Goal: Use online tool/utility: Utilize a website feature to perform a specific function

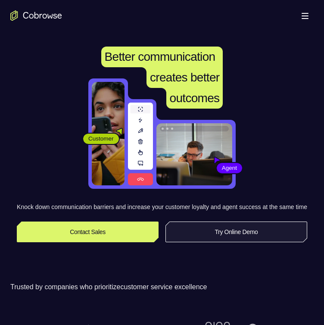
click at [209, 216] on link "Try Online Demo" at bounding box center [237, 232] width 142 height 21
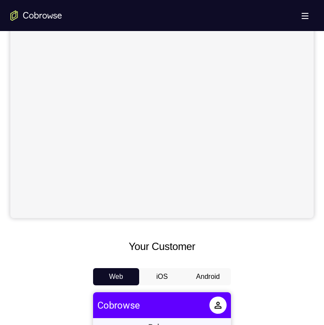
scroll to position [388, 0]
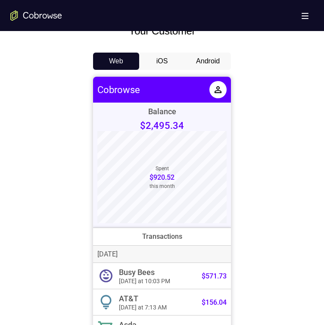
click at [215, 56] on button "Android" at bounding box center [208, 61] width 46 height 17
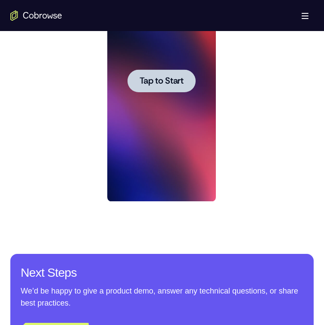
scroll to position [431, 0]
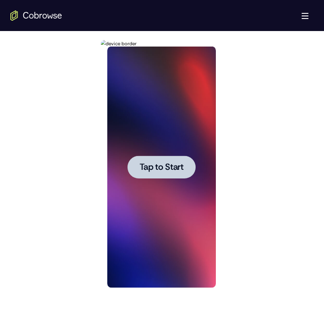
click at [146, 172] on span "Tap to Start" at bounding box center [161, 167] width 44 height 9
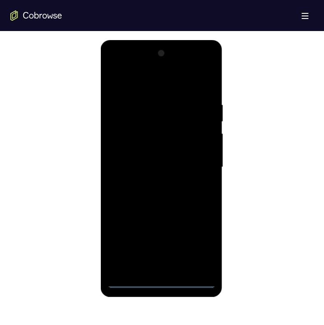
click at [160, 282] on div at bounding box center [161, 167] width 109 height 241
click at [200, 237] on div at bounding box center [161, 167] width 109 height 241
click at [170, 81] on div at bounding box center [161, 167] width 109 height 241
click at [194, 166] on div at bounding box center [161, 167] width 109 height 241
click at [150, 269] on div at bounding box center [161, 167] width 109 height 241
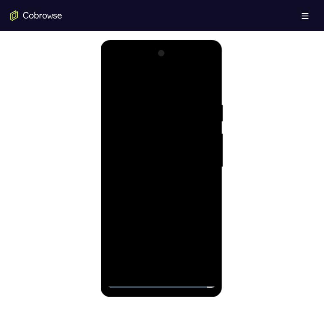
click at [163, 157] on div at bounding box center [161, 167] width 109 height 241
click at [163, 151] on div at bounding box center [161, 167] width 109 height 241
click at [147, 165] on div at bounding box center [161, 167] width 109 height 241
click at [150, 195] on div at bounding box center [161, 167] width 109 height 241
click at [150, 192] on div at bounding box center [161, 167] width 109 height 241
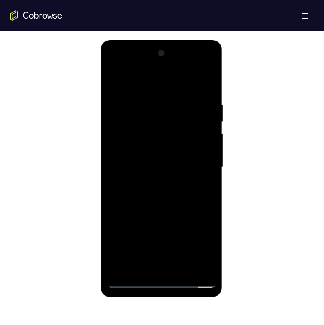
click at [204, 93] on div at bounding box center [161, 167] width 109 height 241
click at [201, 270] on div at bounding box center [161, 167] width 109 height 241
click at [115, 80] on div at bounding box center [161, 167] width 109 height 241
drag, startPoint x: 173, startPoint y: 154, endPoint x: 182, endPoint y: 242, distance: 88.3
click at [182, 242] on div at bounding box center [161, 167] width 109 height 241
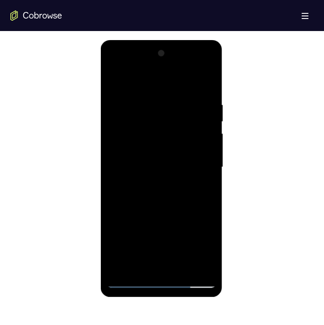
drag, startPoint x: 153, startPoint y: 127, endPoint x: 167, endPoint y: 258, distance: 132.3
click at [167, 258] on div at bounding box center [161, 167] width 109 height 241
click at [116, 79] on div at bounding box center [161, 167] width 109 height 241
drag, startPoint x: 170, startPoint y: 120, endPoint x: 178, endPoint y: 191, distance: 72.0
click at [178, 195] on div at bounding box center [161, 167] width 109 height 241
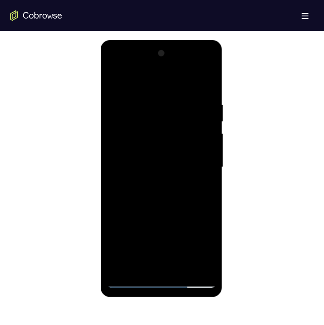
click at [114, 78] on div at bounding box center [161, 167] width 109 height 241
drag, startPoint x: 158, startPoint y: 208, endPoint x: 154, endPoint y: 163, distance: 45.9
click at [154, 163] on div at bounding box center [161, 167] width 109 height 241
drag, startPoint x: 164, startPoint y: 225, endPoint x: 157, endPoint y: 107, distance: 118.3
click at [157, 107] on div at bounding box center [161, 167] width 109 height 241
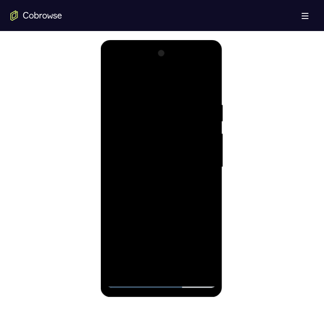
drag, startPoint x: 128, startPoint y: 233, endPoint x: 133, endPoint y: 232, distance: 4.8
click at [130, 233] on div at bounding box center [161, 167] width 109 height 241
click at [140, 235] on div at bounding box center [161, 167] width 109 height 241
click at [118, 271] on div at bounding box center [161, 167] width 109 height 241
click at [183, 270] on div at bounding box center [161, 167] width 109 height 241
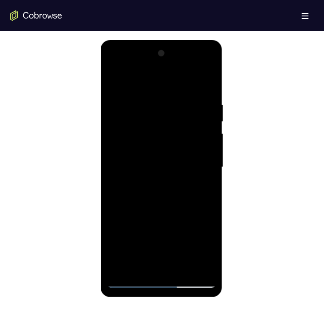
click at [172, 199] on div at bounding box center [161, 167] width 109 height 241
click at [161, 197] on div at bounding box center [161, 167] width 109 height 241
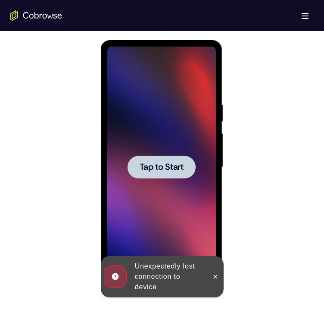
click at [153, 177] on div at bounding box center [161, 167] width 68 height 23
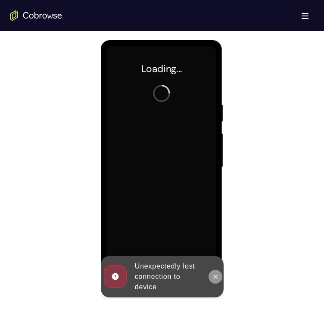
click at [211, 278] on button at bounding box center [215, 277] width 14 height 14
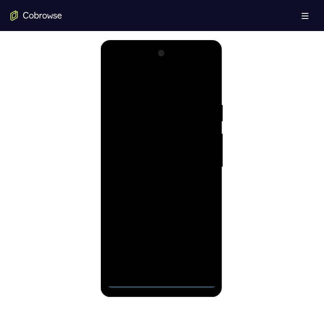
click at [162, 283] on div at bounding box center [161, 167] width 109 height 241
click at [194, 248] on div at bounding box center [161, 167] width 109 height 241
click at [139, 82] on div at bounding box center [161, 167] width 109 height 241
click at [197, 175] on div at bounding box center [161, 167] width 109 height 241
click at [153, 181] on div at bounding box center [161, 167] width 109 height 241
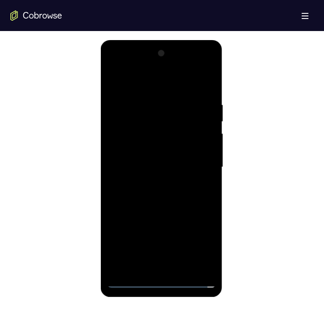
click at [145, 161] on div at bounding box center [161, 167] width 109 height 241
click at [138, 143] on div at bounding box center [161, 167] width 109 height 241
click at [137, 161] on div at bounding box center [161, 167] width 109 height 241
click at [135, 166] on div at bounding box center [161, 167] width 109 height 241
click at [141, 198] on div at bounding box center [161, 167] width 109 height 241
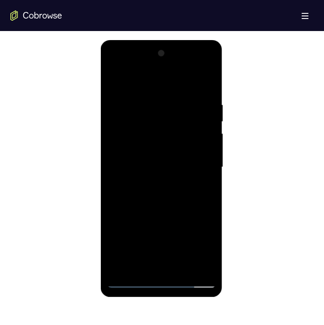
click at [211, 93] on div at bounding box center [161, 167] width 109 height 241
click at [140, 267] on div at bounding box center [161, 167] width 109 height 241
click at [130, 80] on div at bounding box center [161, 167] width 109 height 241
click at [141, 99] on div at bounding box center [161, 167] width 109 height 241
click at [113, 81] on div at bounding box center [161, 167] width 109 height 241
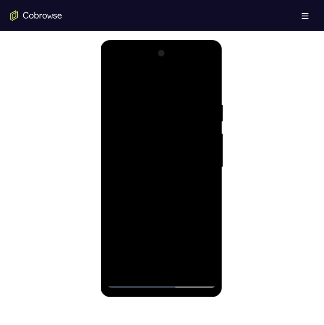
click at [150, 94] on div at bounding box center [161, 167] width 109 height 241
click at [132, 156] on div at bounding box center [161, 167] width 109 height 241
click at [183, 112] on div at bounding box center [161, 167] width 109 height 241
click at [122, 90] on div at bounding box center [161, 167] width 109 height 241
click at [203, 108] on div at bounding box center [161, 167] width 109 height 241
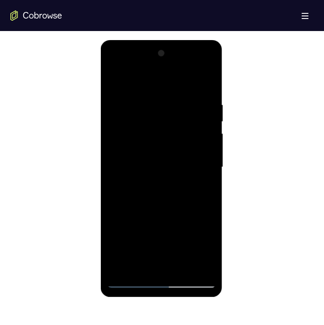
click at [168, 196] on div at bounding box center [161, 167] width 109 height 241
click at [202, 107] on div at bounding box center [161, 167] width 109 height 241
click at [163, 200] on div at bounding box center [161, 167] width 109 height 241
click at [152, 89] on div at bounding box center [161, 167] width 109 height 241
click at [146, 127] on div at bounding box center [161, 167] width 109 height 241
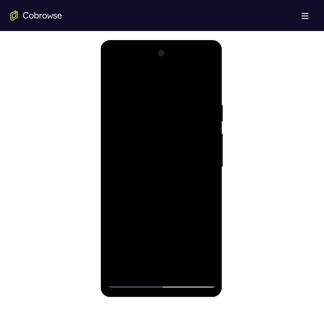
click at [151, 121] on div at bounding box center [161, 167] width 109 height 241
click at [133, 119] on div at bounding box center [161, 167] width 109 height 241
click at [143, 175] on div at bounding box center [161, 167] width 109 height 241
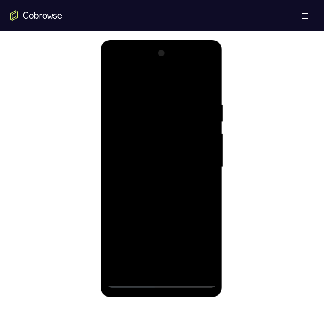
click at [160, 202] on div at bounding box center [161, 167] width 109 height 241
click at [167, 189] on div at bounding box center [161, 167] width 109 height 241
click at [158, 280] on div at bounding box center [161, 167] width 109 height 241
click at [204, 243] on div at bounding box center [161, 167] width 109 height 241
click at [111, 64] on div at bounding box center [161, 167] width 109 height 241
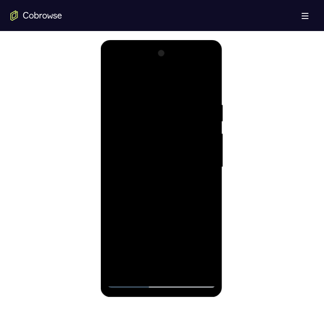
click at [125, 140] on div at bounding box center [161, 167] width 109 height 241
click at [203, 271] on div at bounding box center [161, 167] width 109 height 241
click at [113, 80] on div at bounding box center [161, 167] width 109 height 241
drag, startPoint x: 158, startPoint y: 225, endPoint x: 156, endPoint y: 164, distance: 61.7
click at [156, 165] on div at bounding box center [161, 167] width 109 height 241
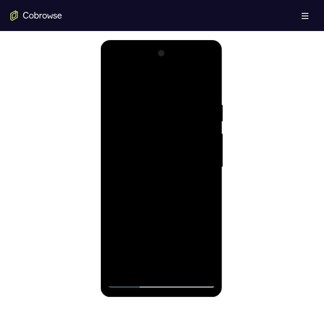
click at [121, 246] on div at bounding box center [161, 167] width 109 height 241
click at [172, 185] on div at bounding box center [161, 167] width 109 height 241
click at [172, 204] on div at bounding box center [161, 167] width 109 height 241
click at [176, 166] on div at bounding box center [161, 167] width 109 height 241
click at [193, 156] on div at bounding box center [161, 167] width 109 height 241
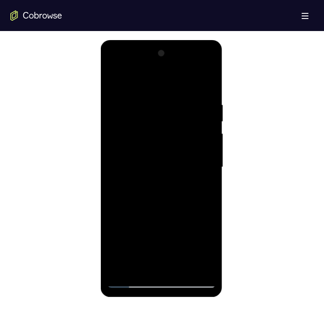
click at [186, 172] on div at bounding box center [161, 167] width 109 height 241
click at [169, 202] on div at bounding box center [161, 167] width 109 height 241
click at [171, 192] on div at bounding box center [161, 167] width 109 height 241
click at [170, 201] on div at bounding box center [161, 167] width 109 height 241
click at [113, 80] on div at bounding box center [161, 167] width 109 height 241
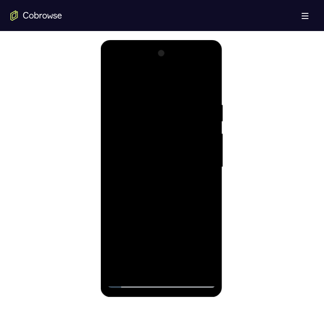
click at [159, 194] on div at bounding box center [161, 167] width 109 height 241
click at [140, 147] on div at bounding box center [161, 167] width 109 height 241
click at [159, 158] on div at bounding box center [161, 167] width 109 height 241
click at [207, 88] on div at bounding box center [161, 167] width 109 height 241
click at [207, 94] on div at bounding box center [161, 167] width 109 height 241
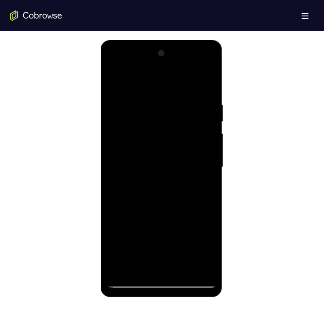
click at [122, 267] on div at bounding box center [161, 167] width 109 height 241
click at [152, 195] on div at bounding box center [161, 167] width 109 height 241
click at [200, 200] on div at bounding box center [161, 167] width 109 height 241
click at [178, 197] on div at bounding box center [161, 167] width 109 height 241
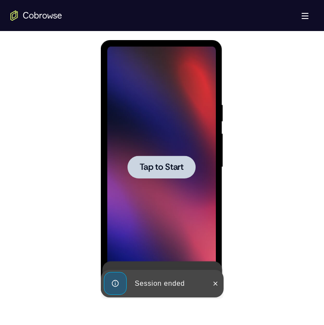
click at [148, 172] on span "Tap to Start" at bounding box center [161, 167] width 44 height 9
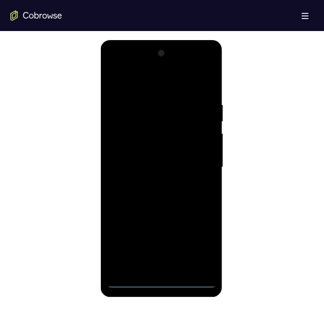
click at [160, 282] on div at bounding box center [161, 167] width 109 height 241
click at [199, 239] on div at bounding box center [161, 167] width 109 height 241
click at [156, 91] on div at bounding box center [161, 167] width 109 height 241
click at [198, 161] on div at bounding box center [161, 167] width 109 height 241
click at [154, 269] on div at bounding box center [161, 167] width 109 height 241
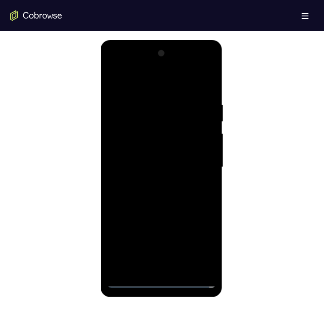
click at [179, 157] on div at bounding box center [161, 167] width 109 height 241
drag, startPoint x: 145, startPoint y: 145, endPoint x: 329, endPoint y: 246, distance: 209.7
click at [145, 145] on div at bounding box center [161, 167] width 109 height 241
click at [165, 161] on div at bounding box center [161, 167] width 109 height 241
click at [163, 166] on div at bounding box center [161, 167] width 109 height 241
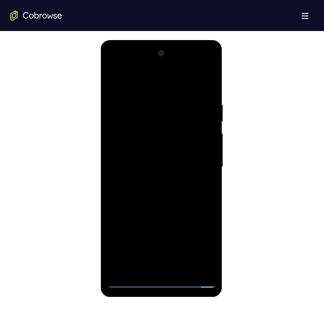
click at [150, 196] on div at bounding box center [161, 167] width 109 height 241
click at [208, 93] on div at bounding box center [161, 167] width 109 height 241
click at [123, 268] on div at bounding box center [161, 167] width 109 height 241
click at [139, 269] on div at bounding box center [161, 167] width 109 height 241
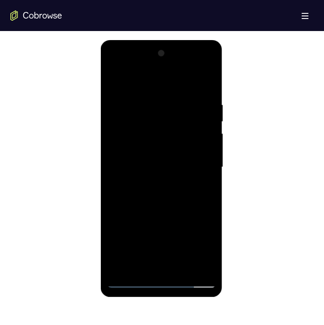
click at [163, 80] on div at bounding box center [161, 167] width 109 height 241
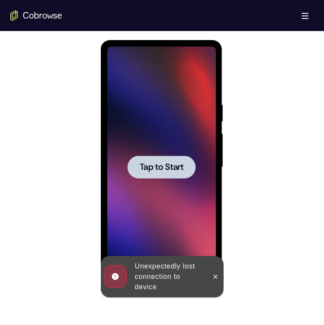
click at [170, 163] on span "Tap to Start" at bounding box center [161, 167] width 44 height 9
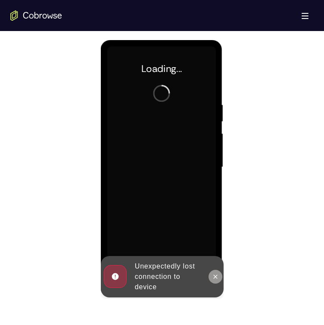
click at [213, 276] on icon at bounding box center [215, 276] width 7 height 7
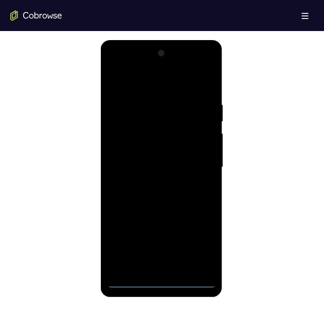
click at [164, 281] on div at bounding box center [161, 167] width 109 height 241
click at [202, 247] on div at bounding box center [161, 167] width 109 height 241
click at [133, 87] on div at bounding box center [161, 167] width 109 height 241
click at [194, 159] on div at bounding box center [161, 167] width 109 height 241
click at [151, 267] on div at bounding box center [161, 167] width 109 height 241
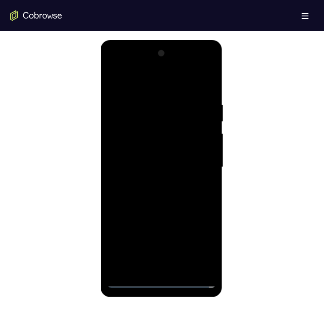
click at [161, 163] on div at bounding box center [161, 167] width 109 height 241
click at [171, 150] on div at bounding box center [161, 167] width 109 height 241
click at [159, 162] on div at bounding box center [161, 167] width 109 height 241
click at [158, 164] on div at bounding box center [161, 167] width 109 height 241
click at [128, 197] on div at bounding box center [161, 167] width 109 height 241
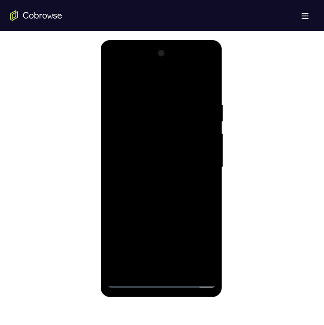
click at [206, 92] on div at bounding box center [161, 167] width 109 height 241
click at [199, 268] on div at bounding box center [161, 167] width 109 height 241
click at [138, 136] on div at bounding box center [161, 167] width 109 height 241
click at [143, 179] on div at bounding box center [161, 167] width 109 height 241
click at [112, 203] on div at bounding box center [161, 167] width 109 height 241
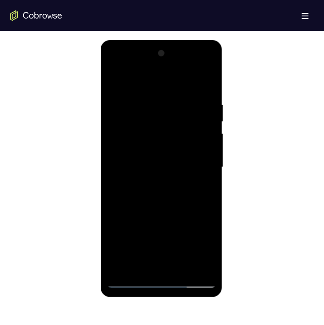
click at [129, 206] on div at bounding box center [161, 167] width 109 height 241
click at [125, 172] on div at bounding box center [161, 167] width 109 height 241
click at [169, 172] on div at bounding box center [161, 167] width 109 height 241
click at [171, 172] on div at bounding box center [161, 167] width 109 height 241
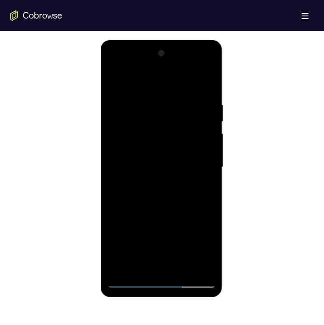
click at [171, 172] on div at bounding box center [161, 167] width 109 height 241
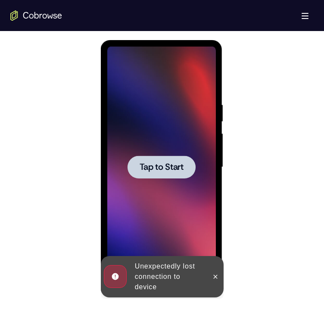
click at [161, 169] on span "Tap to Start" at bounding box center [161, 167] width 44 height 9
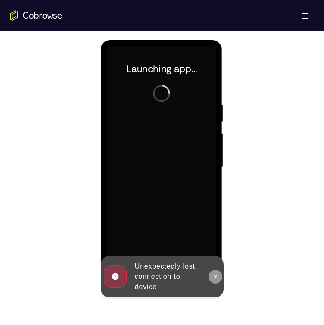
click at [216, 278] on icon at bounding box center [215, 276] width 7 height 7
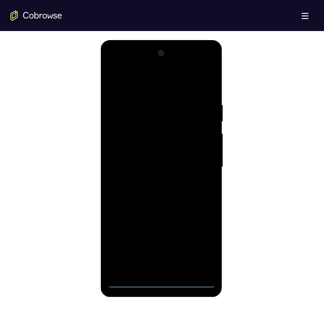
click at [160, 283] on div at bounding box center [161, 167] width 109 height 241
drag, startPoint x: 175, startPoint y: 212, endPoint x: 178, endPoint y: 87, distance: 125.5
click at [177, 94] on div at bounding box center [161, 167] width 109 height 241
click at [171, 94] on div at bounding box center [161, 167] width 109 height 241
click at [135, 90] on div at bounding box center [161, 167] width 109 height 241
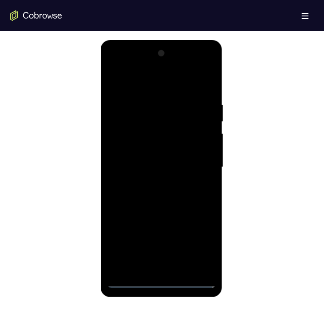
click at [198, 159] on div at bounding box center [161, 167] width 109 height 241
click at [153, 182] on div at bounding box center [161, 167] width 109 height 241
click at [147, 155] on div at bounding box center [161, 167] width 109 height 241
click at [171, 156] on div at bounding box center [161, 167] width 109 height 241
click at [130, 163] on div at bounding box center [161, 167] width 109 height 241
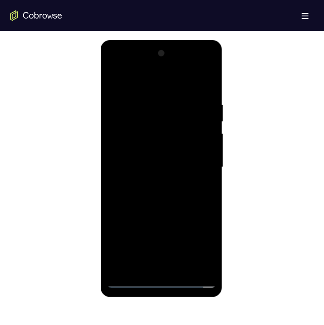
click at [133, 191] on div at bounding box center [161, 167] width 109 height 241
click at [207, 88] on div at bounding box center [161, 167] width 109 height 241
click at [198, 268] on div at bounding box center [161, 167] width 109 height 241
click at [144, 132] on div at bounding box center [161, 167] width 109 height 241
click at [164, 79] on div at bounding box center [161, 167] width 109 height 241
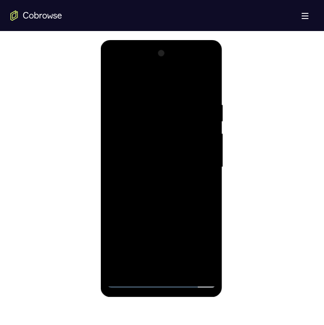
click at [145, 133] on div at bounding box center [161, 167] width 109 height 241
click at [133, 176] on div at bounding box center [161, 167] width 109 height 241
click at [111, 203] on div at bounding box center [161, 167] width 109 height 241
click at [191, 205] on div at bounding box center [161, 167] width 109 height 241
click at [207, 266] on div at bounding box center [161, 167] width 109 height 241
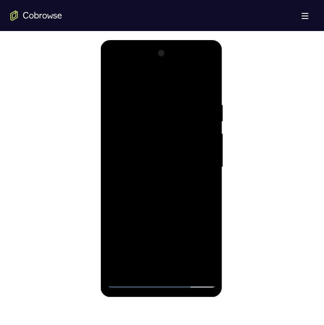
click at [131, 202] on div at bounding box center [161, 167] width 109 height 241
click at [138, 172] on div at bounding box center [161, 167] width 109 height 241
click at [171, 173] on div at bounding box center [161, 167] width 109 height 241
click at [122, 211] on div at bounding box center [161, 167] width 109 height 241
click at [121, 161] on div at bounding box center [161, 167] width 109 height 241
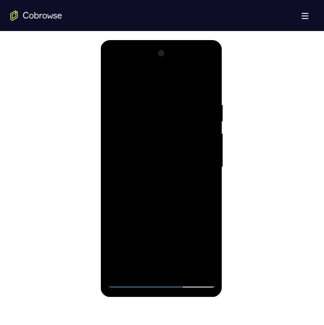
click at [160, 126] on div at bounding box center [161, 167] width 109 height 241
click at [180, 122] on div at bounding box center [161, 167] width 109 height 241
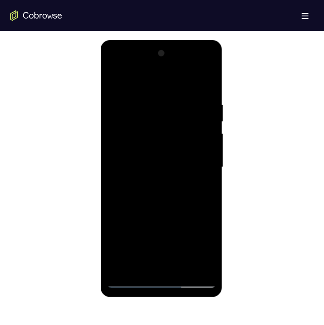
click at [180, 122] on div at bounding box center [161, 167] width 109 height 241
click at [119, 122] on div at bounding box center [161, 167] width 109 height 241
click at [159, 172] on div at bounding box center [161, 167] width 109 height 241
click at [157, 198] on div at bounding box center [161, 167] width 109 height 241
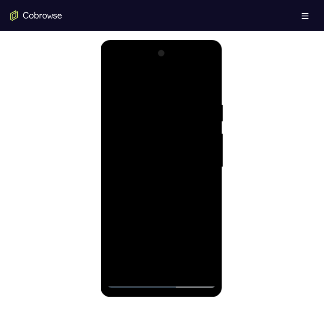
click at [160, 184] on div at bounding box center [161, 167] width 109 height 241
click at [122, 269] on div at bounding box center [161, 167] width 109 height 241
click at [120, 197] on div at bounding box center [161, 167] width 109 height 241
click at [207, 144] on div at bounding box center [161, 167] width 109 height 241
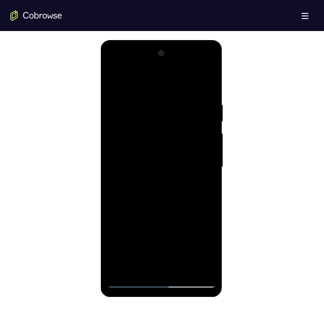
click at [207, 144] on div at bounding box center [161, 167] width 109 height 241
click at [208, 55] on div at bounding box center [161, 167] width 109 height 241
click at [137, 197] on div at bounding box center [161, 167] width 109 height 241
click at [143, 177] on div at bounding box center [161, 167] width 109 height 241
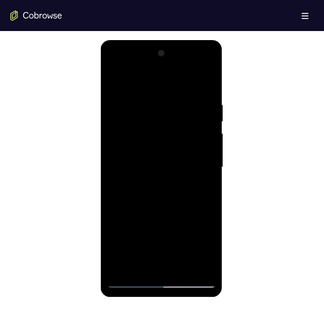
click at [143, 177] on div at bounding box center [161, 167] width 109 height 241
click at [201, 172] on div at bounding box center [161, 167] width 109 height 241
click at [207, 103] on div at bounding box center [161, 167] width 109 height 241
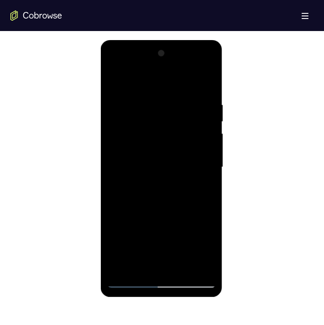
click at [207, 56] on div at bounding box center [161, 167] width 109 height 241
drag, startPoint x: 178, startPoint y: 218, endPoint x: 166, endPoint y: 97, distance: 121.8
click at [166, 122] on div at bounding box center [161, 167] width 109 height 241
click at [127, 229] on div at bounding box center [161, 167] width 109 height 241
click at [133, 169] on div at bounding box center [161, 167] width 109 height 241
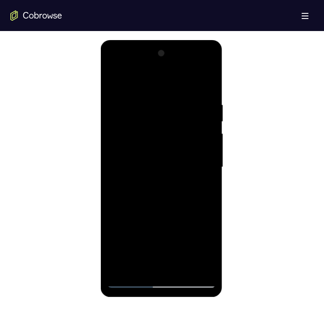
click at [132, 119] on div at bounding box center [161, 167] width 109 height 241
click at [119, 82] on div at bounding box center [161, 167] width 109 height 241
drag, startPoint x: 209, startPoint y: 105, endPoint x: 325, endPoint y: 137, distance: 119.9
click at [209, 105] on div at bounding box center [161, 167] width 109 height 241
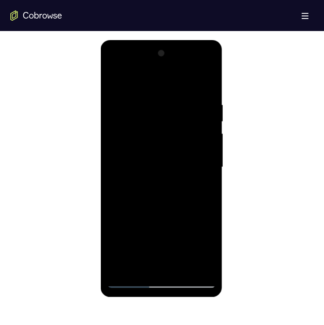
click at [155, 257] on div at bounding box center [161, 167] width 109 height 241
click at [208, 107] on div at bounding box center [161, 167] width 109 height 241
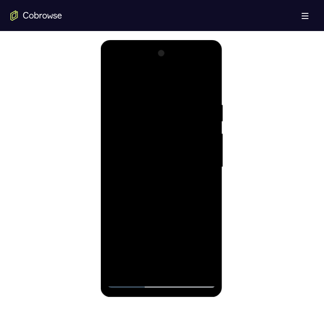
click at [208, 107] on div at bounding box center [161, 167] width 109 height 241
click at [115, 80] on div at bounding box center [161, 167] width 109 height 241
click at [115, 76] on div at bounding box center [161, 167] width 109 height 241
click at [113, 79] on div at bounding box center [161, 167] width 109 height 241
click at [141, 161] on div at bounding box center [161, 167] width 109 height 241
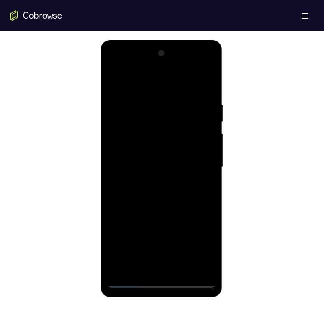
click at [123, 235] on div at bounding box center [161, 167] width 109 height 241
drag, startPoint x: 117, startPoint y: 81, endPoint x: 198, endPoint y: 148, distance: 104.7
click at [117, 81] on div at bounding box center [161, 167] width 109 height 241
click at [202, 197] on div at bounding box center [161, 167] width 109 height 241
click at [112, 80] on div at bounding box center [161, 167] width 109 height 241
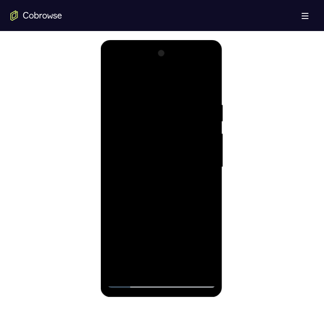
click at [112, 80] on div at bounding box center [161, 167] width 109 height 241
click at [131, 140] on div at bounding box center [161, 167] width 109 height 241
click at [120, 177] on div at bounding box center [161, 167] width 109 height 241
click at [110, 167] on div at bounding box center [161, 167] width 109 height 241
click at [206, 144] on div at bounding box center [161, 167] width 109 height 241
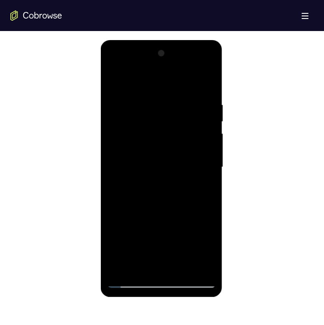
click at [205, 144] on div at bounding box center [161, 167] width 109 height 241
click at [203, 143] on div at bounding box center [161, 167] width 109 height 241
click at [205, 175] on div at bounding box center [161, 167] width 109 height 241
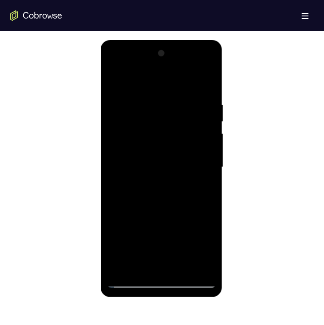
click at [205, 175] on div at bounding box center [161, 167] width 109 height 241
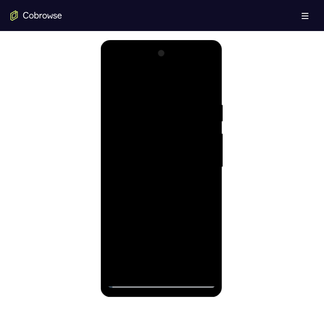
click at [205, 175] on div at bounding box center [161, 167] width 109 height 241
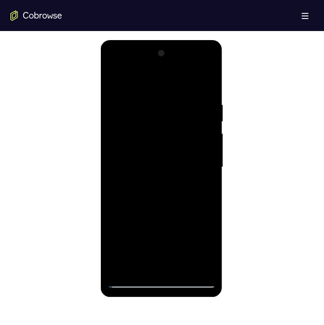
click at [205, 175] on div at bounding box center [161, 167] width 109 height 241
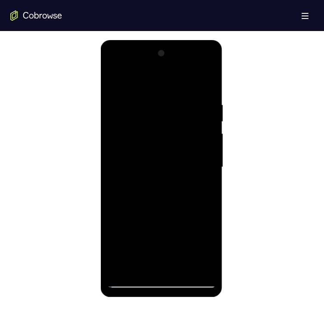
click at [205, 175] on div at bounding box center [161, 167] width 109 height 241
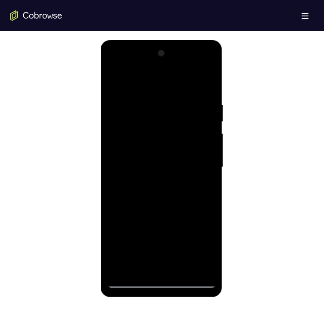
click at [205, 175] on div at bounding box center [161, 167] width 109 height 241
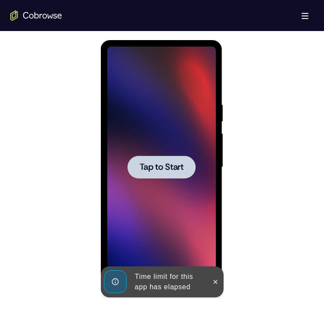
click at [167, 168] on span "Tap to Start" at bounding box center [161, 167] width 44 height 9
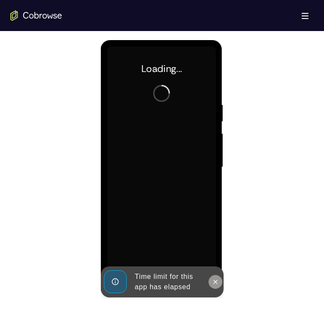
click at [218, 283] on icon at bounding box center [215, 282] width 7 height 7
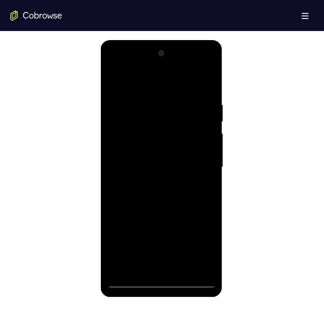
click at [163, 281] on div at bounding box center [161, 167] width 109 height 241
click at [199, 245] on div at bounding box center [161, 167] width 109 height 241
click at [172, 83] on div at bounding box center [161, 167] width 109 height 241
click at [194, 162] on div at bounding box center [161, 167] width 109 height 241
click at [155, 268] on div at bounding box center [161, 167] width 109 height 241
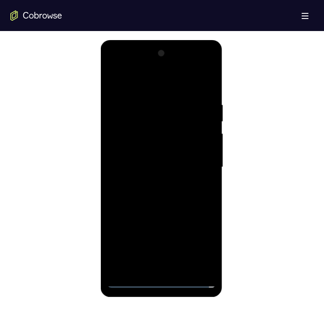
click at [156, 156] on div at bounding box center [161, 167] width 109 height 241
click at [147, 147] on div at bounding box center [161, 167] width 109 height 241
click at [152, 169] on div at bounding box center [161, 167] width 109 height 241
click at [190, 197] on div at bounding box center [161, 167] width 109 height 241
click at [210, 90] on div at bounding box center [161, 167] width 109 height 241
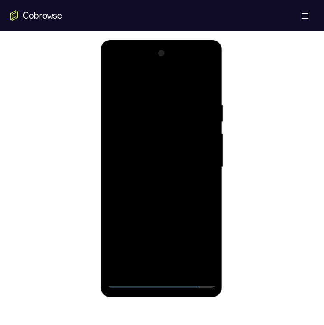
click at [122, 267] on div at bounding box center [161, 167] width 109 height 241
click at [209, 81] on div at bounding box center [161, 167] width 109 height 241
click at [114, 77] on div at bounding box center [161, 167] width 109 height 241
click at [160, 269] on div at bounding box center [161, 167] width 109 height 241
click at [182, 269] on div at bounding box center [161, 167] width 109 height 241
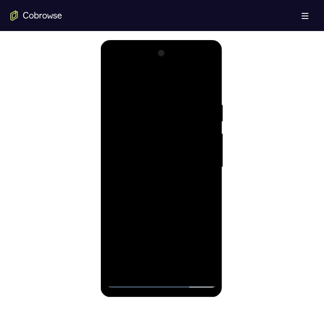
click at [164, 199] on div at bounding box center [161, 167] width 109 height 241
click at [199, 182] on div at bounding box center [161, 167] width 109 height 241
click at [119, 106] on div at bounding box center [161, 167] width 109 height 241
click at [168, 206] on div at bounding box center [161, 167] width 109 height 241
click at [207, 82] on div at bounding box center [161, 167] width 109 height 241
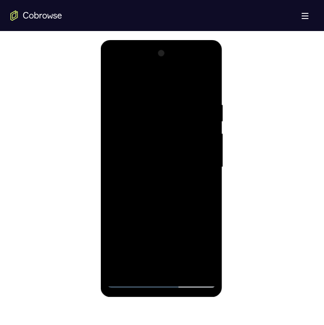
click at [115, 81] on div at bounding box center [161, 167] width 109 height 241
drag, startPoint x: 142, startPoint y: 234, endPoint x: 144, endPoint y: 132, distance: 101.8
click at [144, 135] on div at bounding box center [161, 167] width 109 height 241
drag, startPoint x: 158, startPoint y: 230, endPoint x: 156, endPoint y: 208, distance: 21.7
click at [156, 208] on div at bounding box center [161, 167] width 109 height 241
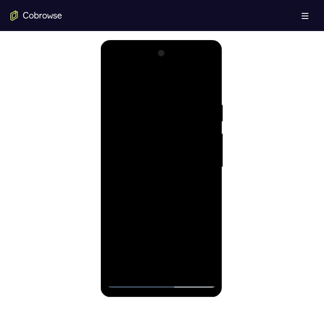
drag, startPoint x: 138, startPoint y: 232, endPoint x: 130, endPoint y: 200, distance: 32.4
click at [135, 209] on div at bounding box center [161, 167] width 109 height 241
click at [119, 184] on div at bounding box center [161, 167] width 109 height 241
click at [124, 165] on div at bounding box center [161, 167] width 109 height 241
drag, startPoint x: 175, startPoint y: 118, endPoint x: 167, endPoint y: 153, distance: 36.3
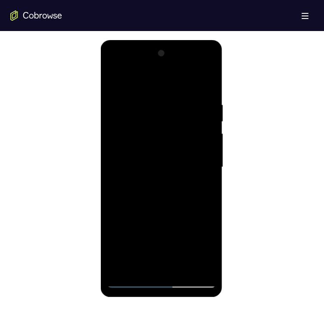
click at [169, 154] on div at bounding box center [161, 167] width 109 height 241
click at [115, 82] on div at bounding box center [161, 167] width 109 height 241
click at [121, 247] on div at bounding box center [161, 167] width 109 height 241
drag, startPoint x: 162, startPoint y: 102, endPoint x: 169, endPoint y: 169, distance: 67.6
click at [169, 169] on div at bounding box center [161, 167] width 109 height 241
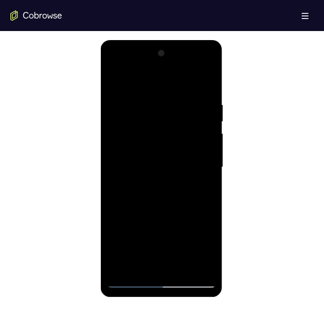
click at [130, 148] on div at bounding box center [161, 167] width 109 height 241
click at [145, 183] on div at bounding box center [161, 167] width 109 height 241
click at [169, 200] on div at bounding box center [161, 167] width 109 height 241
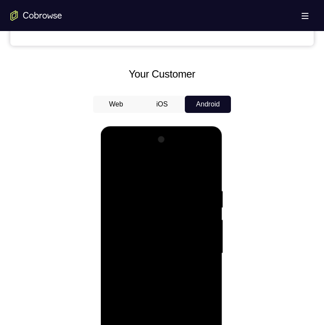
drag, startPoint x: 305, startPoint y: 230, endPoint x: 293, endPoint y: 193, distance: 39.4
click at [297, 203] on div at bounding box center [162, 252] width 304 height 265
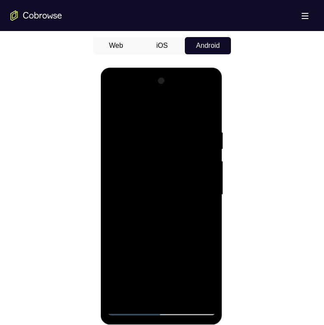
scroll to position [474, 0]
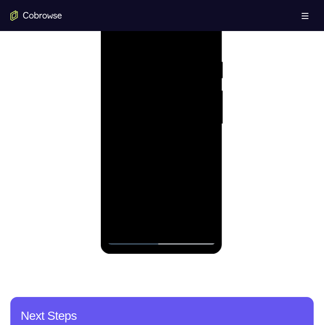
click at [163, 144] on div at bounding box center [161, 123] width 109 height 241
click at [171, 142] on div at bounding box center [161, 123] width 109 height 241
click at [207, 142] on div at bounding box center [161, 123] width 109 height 241
click at [208, 140] on div at bounding box center [161, 123] width 109 height 241
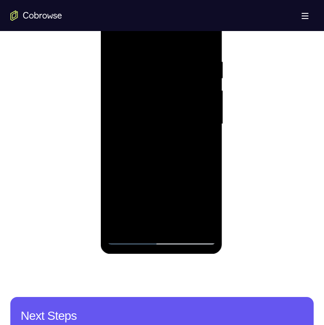
scroll to position [431, 0]
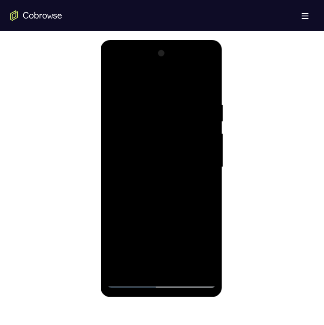
click at [208, 183] on div at bounding box center [161, 167] width 109 height 241
click at [115, 80] on div at bounding box center [161, 167] width 109 height 241
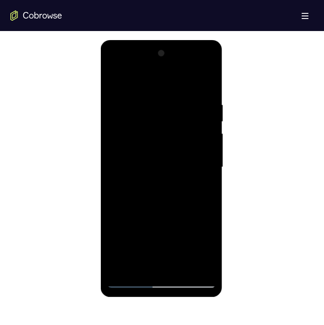
drag, startPoint x: 148, startPoint y: 216, endPoint x: 148, endPoint y: 164, distance: 52.6
click at [148, 161] on div at bounding box center [161, 167] width 109 height 241
click at [164, 257] on div at bounding box center [161, 167] width 109 height 241
drag, startPoint x: 155, startPoint y: 226, endPoint x: 144, endPoint y: 133, distance: 93.9
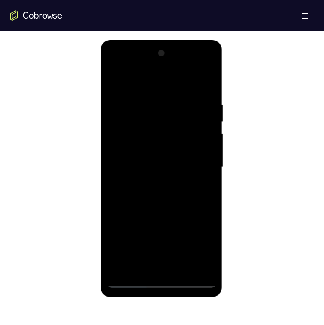
click at [144, 139] on div at bounding box center [161, 167] width 109 height 241
drag, startPoint x: 169, startPoint y: 231, endPoint x: 126, endPoint y: 68, distance: 168.9
click at [168, 110] on div at bounding box center [161, 167] width 109 height 241
click at [198, 80] on div at bounding box center [161, 167] width 109 height 241
click at [200, 102] on div at bounding box center [161, 167] width 109 height 241
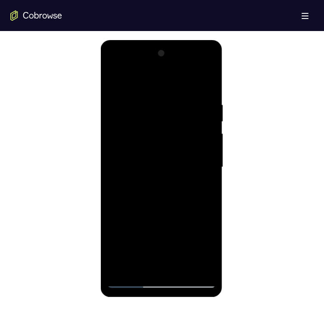
click at [169, 176] on div at bounding box center [161, 167] width 109 height 241
click at [190, 102] on div at bounding box center [161, 167] width 109 height 241
click at [203, 68] on div at bounding box center [161, 167] width 109 height 241
click at [200, 183] on div at bounding box center [161, 167] width 109 height 241
click at [204, 265] on div at bounding box center [161, 167] width 109 height 241
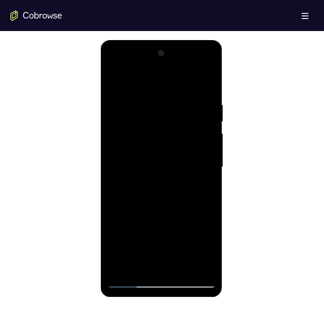
click at [202, 264] on div at bounding box center [161, 167] width 109 height 241
click at [116, 83] on div at bounding box center [161, 167] width 109 height 241
click at [161, 196] on div at bounding box center [161, 167] width 109 height 241
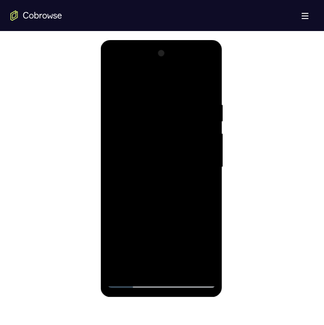
click at [162, 128] on div at bounding box center [161, 167] width 109 height 241
click at [202, 268] on div at bounding box center [161, 167] width 109 height 241
click at [116, 81] on div at bounding box center [161, 167] width 109 height 241
click at [127, 234] on div at bounding box center [161, 167] width 109 height 241
click at [129, 93] on div at bounding box center [161, 167] width 109 height 241
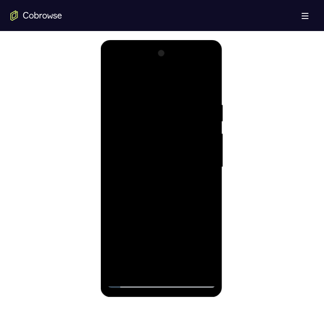
click at [160, 283] on div at bounding box center [161, 167] width 109 height 241
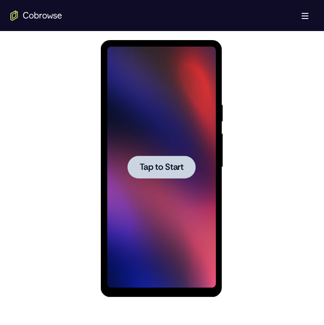
click at [166, 175] on div at bounding box center [161, 167] width 68 height 23
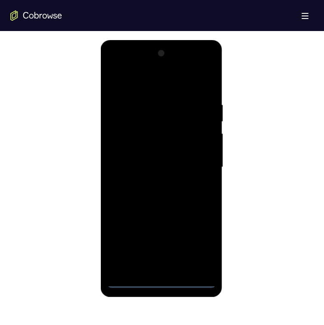
click at [160, 278] on div at bounding box center [161, 167] width 109 height 241
click at [160, 280] on div at bounding box center [161, 167] width 109 height 241
click at [196, 247] on div at bounding box center [161, 167] width 109 height 241
drag, startPoint x: 142, startPoint y: 81, endPoint x: 241, endPoint y: 78, distance: 99.2
click at [142, 81] on div at bounding box center [161, 167] width 109 height 241
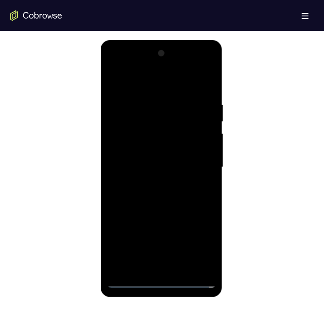
click at [199, 170] on div at bounding box center [161, 167] width 109 height 241
click at [150, 182] on div at bounding box center [161, 167] width 109 height 241
click at [147, 157] on div at bounding box center [161, 167] width 109 height 241
click at [155, 182] on div at bounding box center [161, 167] width 109 height 241
click at [166, 124] on div at bounding box center [161, 167] width 109 height 241
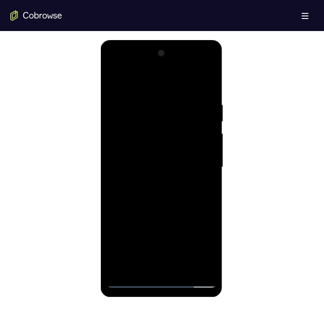
click at [160, 285] on div at bounding box center [161, 167] width 109 height 241
drag, startPoint x: 151, startPoint y: 221, endPoint x: 148, endPoint y: 88, distance: 133.3
click at [153, 89] on div at bounding box center [161, 167] width 109 height 241
click at [122, 166] on div at bounding box center [161, 167] width 109 height 241
click at [171, 172] on div at bounding box center [161, 167] width 109 height 241
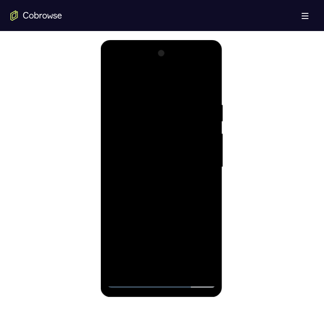
click at [158, 264] on div at bounding box center [161, 167] width 109 height 241
click at [144, 137] on div at bounding box center [161, 167] width 109 height 241
click at [140, 109] on div at bounding box center [161, 167] width 109 height 241
click at [150, 138] on div at bounding box center [161, 167] width 109 height 241
click at [196, 262] on div at bounding box center [161, 167] width 109 height 241
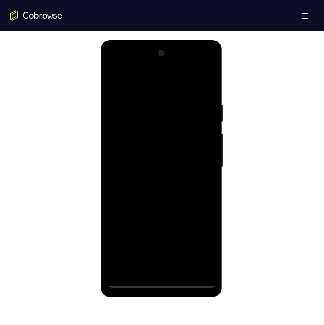
click at [196, 263] on div at bounding box center [161, 167] width 109 height 241
click at [188, 268] on div at bounding box center [161, 167] width 109 height 241
click at [203, 163] on div at bounding box center [161, 167] width 109 height 241
click at [152, 165] on div at bounding box center [161, 167] width 109 height 241
drag, startPoint x: 191, startPoint y: 218, endPoint x: 174, endPoint y: 124, distance: 95.4
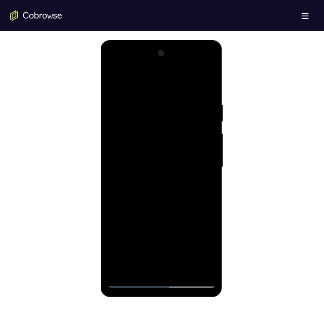
click at [178, 123] on div at bounding box center [161, 167] width 109 height 241
click at [153, 164] on div at bounding box center [161, 167] width 109 height 241
click at [197, 179] on div at bounding box center [161, 167] width 109 height 241
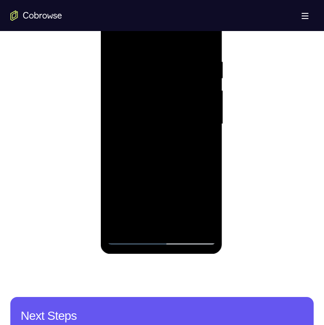
scroll to position [388, 0]
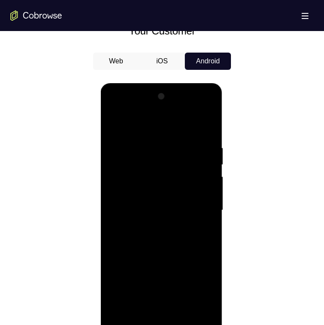
drag, startPoint x: 171, startPoint y: 150, endPoint x: 168, endPoint y: 118, distance: 32.1
click at [168, 117] on div at bounding box center [161, 210] width 109 height 241
drag, startPoint x: 167, startPoint y: 198, endPoint x: 159, endPoint y: 173, distance: 25.9
click at [160, 175] on div at bounding box center [161, 210] width 109 height 241
drag, startPoint x: 180, startPoint y: 182, endPoint x: 169, endPoint y: 150, distance: 33.3
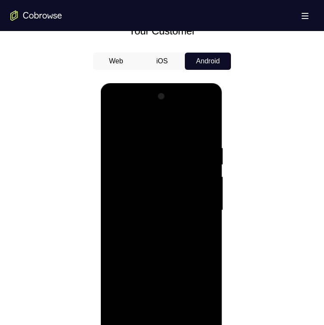
click at [180, 180] on div at bounding box center [161, 210] width 109 height 241
click at [169, 150] on div at bounding box center [161, 210] width 109 height 241
click at [189, 110] on div at bounding box center [161, 210] width 109 height 241
click at [211, 110] on div at bounding box center [161, 210] width 109 height 241
click at [173, 119] on div at bounding box center [161, 210] width 109 height 241
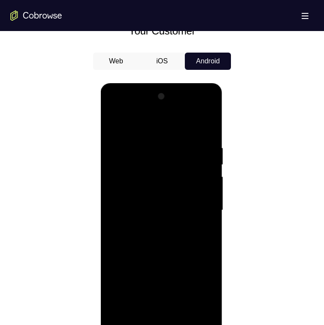
drag, startPoint x: 154, startPoint y: 159, endPoint x: 154, endPoint y: 106, distance: 53.5
click at [153, 106] on div at bounding box center [161, 210] width 109 height 241
drag, startPoint x: 159, startPoint y: 144, endPoint x: 104, endPoint y: 260, distance: 128.6
click at [158, 83] on html "Online web based iOS Simulators and Android Emulators. Run iPhone, iPad, Mobile…" at bounding box center [161, 212] width 123 height 259
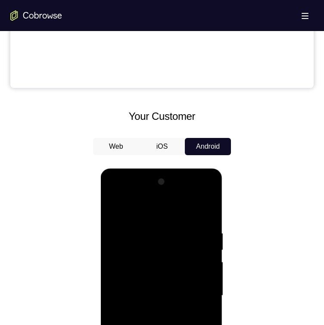
scroll to position [302, 0]
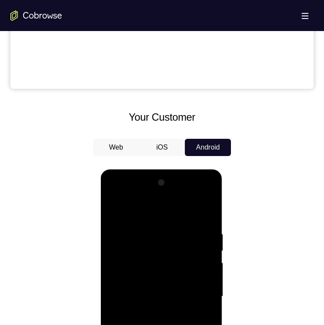
click at [190, 200] on div at bounding box center [161, 296] width 109 height 241
click at [114, 194] on div at bounding box center [161, 296] width 109 height 241
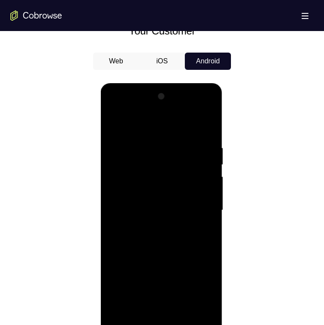
click at [145, 251] on div at bounding box center [161, 210] width 109 height 241
click at [192, 222] on div at bounding box center [161, 210] width 109 height 241
click at [158, 161] on div at bounding box center [161, 210] width 109 height 241
click at [113, 111] on div at bounding box center [161, 210] width 109 height 241
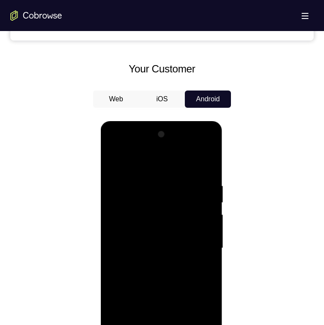
scroll to position [431, 0]
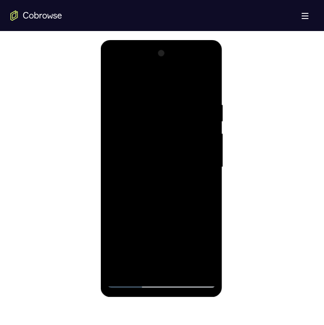
click at [114, 67] on div at bounding box center [161, 167] width 109 height 241
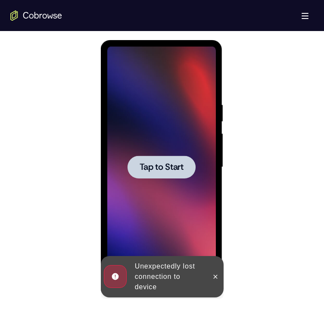
click at [161, 163] on span "Tap to Start" at bounding box center [161, 167] width 44 height 9
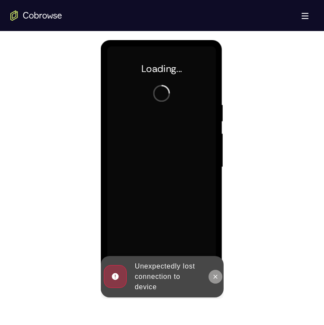
click at [214, 275] on icon at bounding box center [215, 277] width 4 height 4
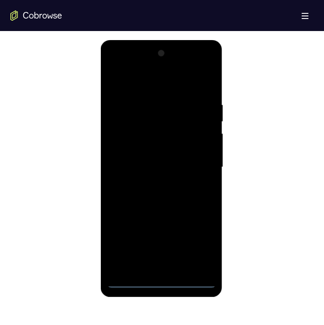
click at [161, 284] on div at bounding box center [161, 167] width 109 height 241
click at [205, 252] on div at bounding box center [161, 167] width 109 height 241
click at [159, 282] on div at bounding box center [161, 167] width 109 height 241
drag, startPoint x: 184, startPoint y: 211, endPoint x: 191, endPoint y: 101, distance: 109.7
click at [191, 103] on div at bounding box center [161, 167] width 109 height 241
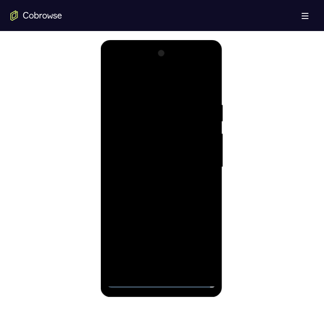
click at [125, 159] on div at bounding box center [161, 167] width 109 height 241
click at [152, 174] on div at bounding box center [161, 167] width 109 height 241
click at [166, 269] on div at bounding box center [161, 167] width 109 height 241
click at [176, 135] on div at bounding box center [161, 167] width 109 height 241
click at [180, 112] on div at bounding box center [161, 167] width 109 height 241
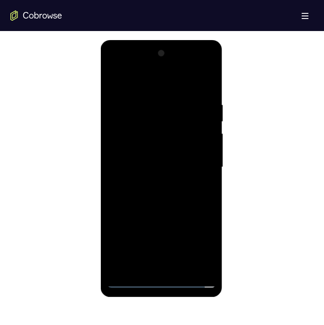
click at [135, 132] on div at bounding box center [161, 167] width 109 height 241
click at [204, 188] on div at bounding box center [161, 167] width 109 height 241
click at [199, 266] on div at bounding box center [161, 167] width 109 height 241
click at [201, 260] on div at bounding box center [161, 167] width 109 height 241
click at [157, 263] on div at bounding box center [161, 167] width 109 height 241
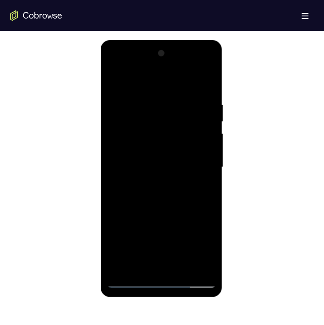
click at [205, 161] on div at bounding box center [161, 167] width 109 height 241
click at [148, 165] on div at bounding box center [161, 167] width 109 height 241
drag, startPoint x: 179, startPoint y: 245, endPoint x: 151, endPoint y: 127, distance: 121.7
click at [155, 154] on div at bounding box center [161, 167] width 109 height 241
drag, startPoint x: 165, startPoint y: 234, endPoint x: 158, endPoint y: 179, distance: 56.1
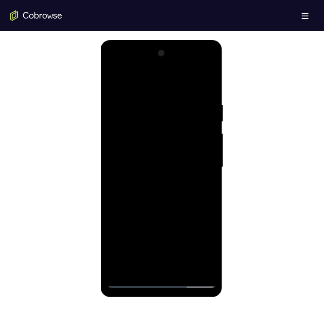
click at [161, 188] on div at bounding box center [161, 167] width 109 height 241
drag, startPoint x: 177, startPoint y: 190, endPoint x: 168, endPoint y: 106, distance: 83.7
click at [168, 107] on div at bounding box center [161, 167] width 109 height 241
click at [139, 156] on div at bounding box center [161, 167] width 109 height 241
drag, startPoint x: 197, startPoint y: 178, endPoint x: 325, endPoint y: 222, distance: 135.0
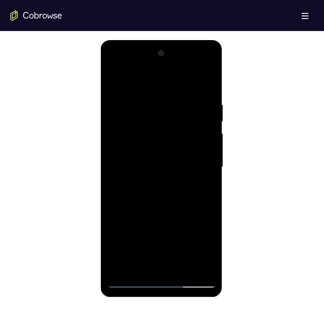
click at [197, 178] on div at bounding box center [161, 167] width 109 height 241
click at [264, 125] on div at bounding box center [162, 166] width 304 height 265
click at [177, 103] on div at bounding box center [161, 167] width 109 height 241
click at [115, 64] on div at bounding box center [161, 167] width 109 height 241
click at [144, 202] on div at bounding box center [161, 167] width 109 height 241
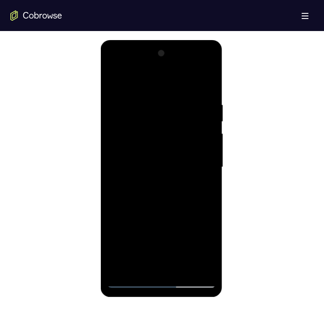
click at [197, 178] on div at bounding box center [161, 167] width 109 height 241
click at [143, 82] on div at bounding box center [161, 167] width 109 height 241
click at [160, 280] on div at bounding box center [161, 167] width 109 height 241
drag, startPoint x: 195, startPoint y: 207, endPoint x: 160, endPoint y: 82, distance: 129.2
click at [162, 45] on div at bounding box center [161, 168] width 122 height 257
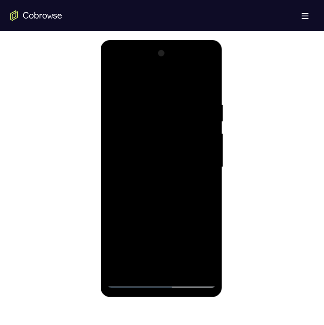
drag, startPoint x: 159, startPoint y: 147, endPoint x: 161, endPoint y: 98, distance: 49.6
click at [160, 108] on div at bounding box center [161, 167] width 109 height 241
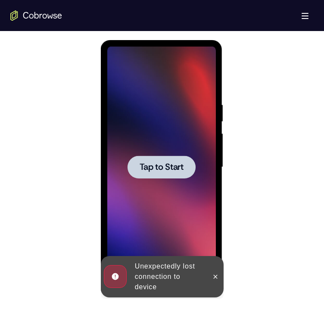
click at [163, 163] on span "Tap to Start" at bounding box center [161, 167] width 44 height 9
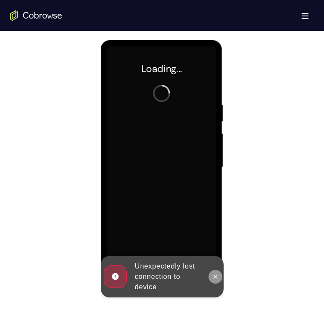
click at [219, 277] on button at bounding box center [215, 277] width 14 height 14
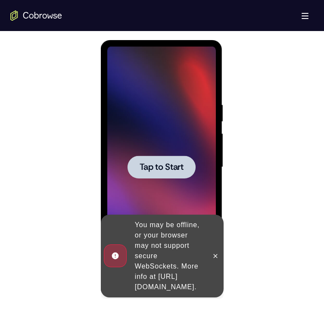
click at [153, 163] on span "Tap to Start" at bounding box center [161, 167] width 44 height 9
click at [220, 253] on button at bounding box center [215, 256] width 14 height 14
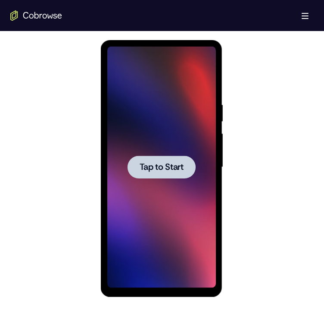
click at [153, 168] on span "Tap to Start" at bounding box center [161, 167] width 44 height 9
click at [160, 165] on span "Tap to Start" at bounding box center [161, 167] width 44 height 9
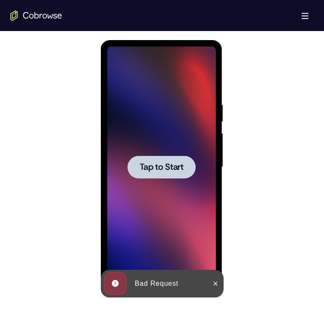
click at [151, 171] on span "Tap to Start" at bounding box center [161, 167] width 44 height 9
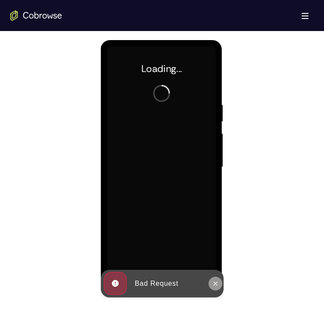
drag, startPoint x: 215, startPoint y: 286, endPoint x: 192, endPoint y: 210, distance: 79.1
click at [215, 286] on icon at bounding box center [215, 283] width 7 height 7
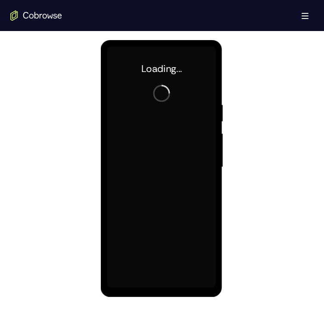
drag, startPoint x: 158, startPoint y: 190, endPoint x: 123, endPoint y: 68, distance: 126.5
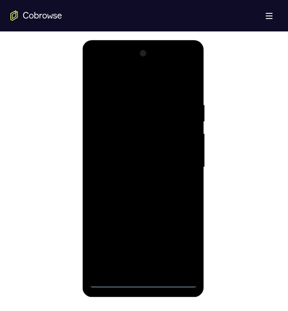
click at [140, 280] on div at bounding box center [143, 167] width 109 height 241
click at [175, 244] on div at bounding box center [143, 167] width 109 height 241
click at [141, 282] on div at bounding box center [143, 167] width 109 height 241
drag, startPoint x: 167, startPoint y: 203, endPoint x: 152, endPoint y: 106, distance: 97.8
click at [153, 115] on div at bounding box center [143, 167] width 109 height 241
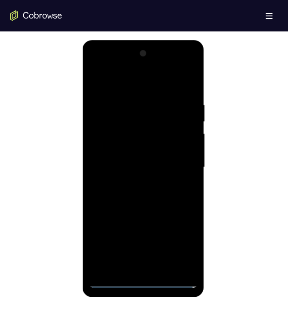
click at [106, 155] on div at bounding box center [143, 167] width 109 height 241
click at [121, 172] on div at bounding box center [143, 167] width 109 height 241
click at [138, 264] on div at bounding box center [143, 167] width 109 height 241
click at [145, 138] on div at bounding box center [143, 167] width 109 height 241
click at [144, 116] on div at bounding box center [143, 167] width 109 height 241
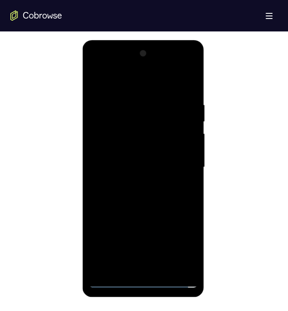
click at [133, 133] on div at bounding box center [143, 167] width 109 height 241
click at [176, 185] on div at bounding box center [143, 167] width 109 height 241
click at [187, 262] on div at bounding box center [143, 167] width 109 height 241
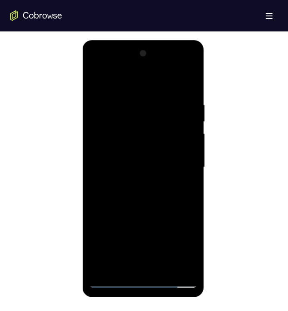
click at [171, 269] on div at bounding box center [143, 167] width 109 height 241
click at [183, 161] on div at bounding box center [143, 167] width 109 height 241
click at [150, 167] on div at bounding box center [143, 167] width 109 height 241
click at [152, 192] on div at bounding box center [143, 167] width 109 height 241
drag, startPoint x: 162, startPoint y: 192, endPoint x: 152, endPoint y: 99, distance: 93.3
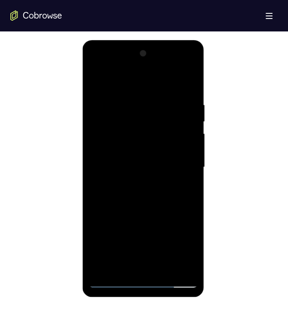
click at [152, 99] on div at bounding box center [143, 167] width 109 height 241
click at [108, 220] on div at bounding box center [143, 167] width 109 height 241
click at [180, 181] on div at bounding box center [143, 167] width 109 height 241
click at [194, 69] on div at bounding box center [143, 167] width 109 height 241
click at [175, 86] on div at bounding box center [143, 167] width 109 height 241
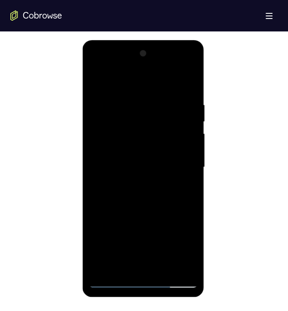
click at [95, 62] on div at bounding box center [143, 167] width 109 height 241
click at [97, 67] on div at bounding box center [143, 167] width 109 height 241
click at [170, 203] on div at bounding box center [143, 167] width 109 height 241
click at [176, 188] on div at bounding box center [143, 167] width 109 height 241
click at [183, 257] on div at bounding box center [143, 167] width 109 height 241
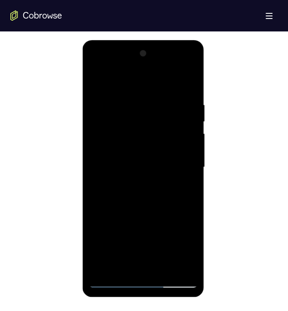
click at [126, 135] on div at bounding box center [143, 167] width 109 height 241
click at [193, 68] on div at bounding box center [143, 167] width 109 height 241
click at [134, 213] on div at bounding box center [143, 167] width 109 height 241
drag, startPoint x: 133, startPoint y: 166, endPoint x: 136, endPoint y: 117, distance: 48.8
click at [136, 116] on div at bounding box center [143, 167] width 109 height 241
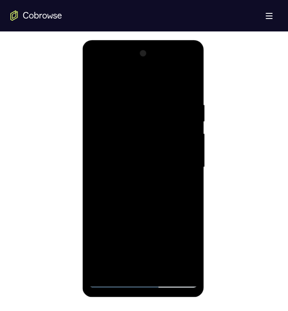
drag, startPoint x: 147, startPoint y: 149, endPoint x: 140, endPoint y: 185, distance: 37.3
click at [140, 185] on div at bounding box center [143, 167] width 109 height 241
click at [147, 280] on div at bounding box center [143, 167] width 109 height 241
drag, startPoint x: 171, startPoint y: 174, endPoint x: 160, endPoint y: 136, distance: 39.3
click at [169, 163] on div at bounding box center [143, 167] width 109 height 241
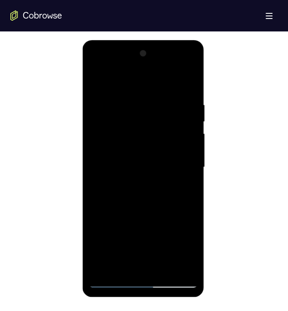
click at [107, 157] on div at bounding box center [143, 167] width 109 height 241
click at [106, 96] on div at bounding box center [143, 167] width 109 height 241
click at [93, 68] on div at bounding box center [143, 167] width 109 height 241
click at [144, 175] on div at bounding box center [143, 167] width 109 height 241
click at [136, 204] on div at bounding box center [143, 167] width 109 height 241
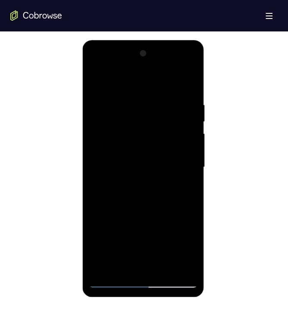
click at [136, 204] on div at bounding box center [143, 167] width 109 height 241
click at [144, 166] on div at bounding box center [143, 167] width 109 height 241
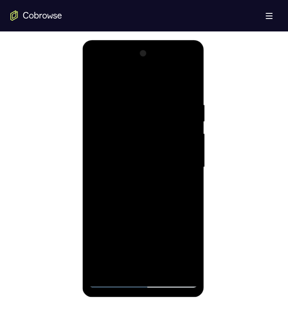
click at [144, 166] on div at bounding box center [143, 167] width 109 height 241
click at [113, 88] on div at bounding box center [143, 167] width 109 height 241
drag, startPoint x: 176, startPoint y: 151, endPoint x: 103, endPoint y: 164, distance: 74.4
click at [102, 164] on div at bounding box center [143, 167] width 109 height 241
click at [98, 86] on div at bounding box center [143, 167] width 109 height 241
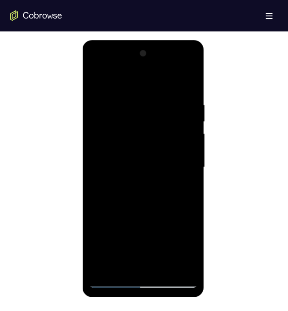
click at [93, 66] on div at bounding box center [143, 167] width 109 height 241
click at [112, 235] on div at bounding box center [143, 167] width 109 height 241
click at [136, 118] on div at bounding box center [143, 167] width 109 height 241
click at [96, 66] on div at bounding box center [143, 167] width 109 height 241
drag, startPoint x: 130, startPoint y: 250, endPoint x: 138, endPoint y: 151, distance: 99.1
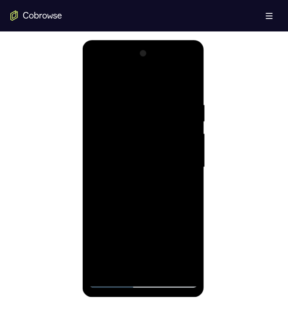
click at [138, 151] on div at bounding box center [143, 167] width 109 height 241
click at [114, 255] on div at bounding box center [143, 167] width 109 height 241
click at [116, 244] on div at bounding box center [143, 167] width 109 height 241
click at [95, 68] on div at bounding box center [143, 167] width 109 height 241
click at [144, 238] on div at bounding box center [143, 167] width 109 height 241
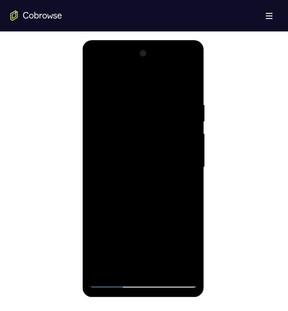
click at [111, 280] on div at bounding box center [143, 167] width 109 height 241
drag, startPoint x: 181, startPoint y: 242, endPoint x: 184, endPoint y: 140, distance: 101.8
click at [186, 139] on div at bounding box center [143, 167] width 109 height 241
click at [115, 252] on div at bounding box center [143, 167] width 109 height 241
click at [179, 66] on div at bounding box center [143, 167] width 109 height 241
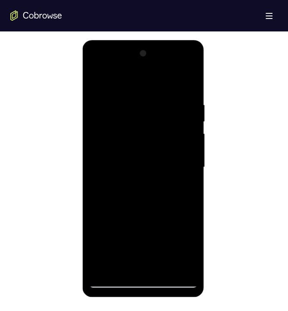
click at [97, 68] on div at bounding box center [143, 167] width 109 height 241
click at [131, 202] on div at bounding box center [143, 167] width 109 height 241
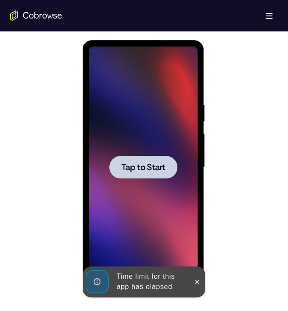
click at [136, 173] on div at bounding box center [144, 167] width 68 height 23
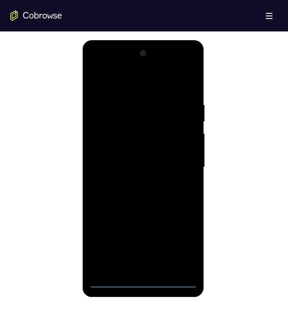
click at [142, 283] on div at bounding box center [143, 167] width 109 height 241
click at [162, 47] on div at bounding box center [143, 167] width 109 height 241
drag, startPoint x: 131, startPoint y: 185, endPoint x: 138, endPoint y: 88, distance: 96.8
click at [138, 88] on div at bounding box center [143, 167] width 109 height 241
click at [111, 156] on div at bounding box center [143, 167] width 109 height 241
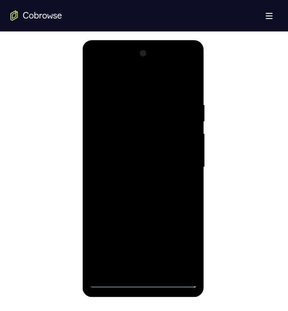
click at [145, 173] on div at bounding box center [143, 167] width 109 height 241
click at [149, 271] on div at bounding box center [143, 167] width 109 height 241
click at [167, 139] on div at bounding box center [143, 167] width 109 height 241
click at [147, 111] on div at bounding box center [143, 167] width 109 height 241
click at [150, 133] on div at bounding box center [143, 167] width 109 height 241
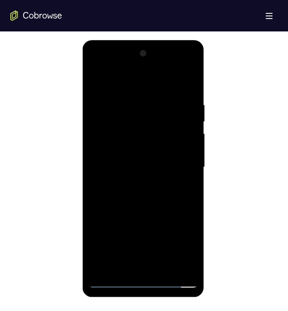
click at [185, 260] on div at bounding box center [143, 167] width 109 height 241
click at [188, 266] on div at bounding box center [143, 167] width 109 height 241
click at [153, 265] on div at bounding box center [143, 167] width 109 height 241
click at [186, 163] on div at bounding box center [143, 167] width 109 height 241
click at [144, 199] on div at bounding box center [143, 167] width 109 height 241
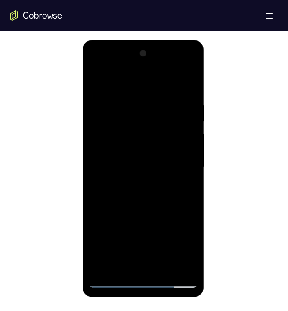
click at [168, 212] on div at bounding box center [143, 167] width 109 height 241
click at [116, 248] on div at bounding box center [143, 167] width 109 height 241
click at [177, 68] on div at bounding box center [143, 167] width 109 height 241
drag, startPoint x: 88, startPoint y: 66, endPoint x: 93, endPoint y: 66, distance: 5.6
click at [88, 66] on div at bounding box center [144, 168] width 122 height 257
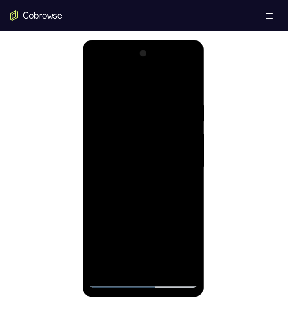
click at [97, 66] on div at bounding box center [143, 167] width 109 height 241
click at [182, 259] on div at bounding box center [143, 167] width 109 height 241
click at [97, 68] on div at bounding box center [143, 167] width 109 height 241
click at [179, 244] on div at bounding box center [143, 167] width 109 height 241
click at [134, 109] on div at bounding box center [143, 167] width 109 height 241
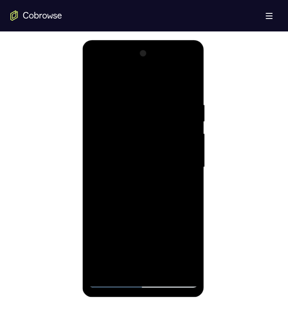
click at [109, 125] on div at bounding box center [143, 167] width 109 height 241
click at [179, 66] on div at bounding box center [143, 167] width 109 height 241
click at [141, 283] on div at bounding box center [143, 167] width 109 height 241
drag, startPoint x: 153, startPoint y: 170, endPoint x: 140, endPoint y: 53, distance: 118.0
click at [140, 56] on div at bounding box center [143, 167] width 109 height 241
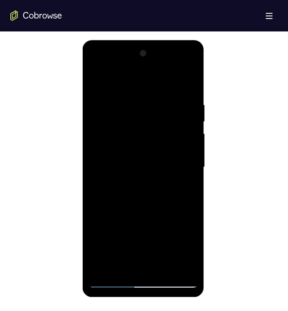
click at [154, 92] on div at bounding box center [143, 167] width 109 height 241
click at [160, 86] on div at bounding box center [143, 167] width 109 height 241
click at [159, 242] on div at bounding box center [143, 167] width 109 height 241
click at [172, 265] on div at bounding box center [143, 167] width 109 height 241
click at [179, 162] on div at bounding box center [143, 167] width 109 height 241
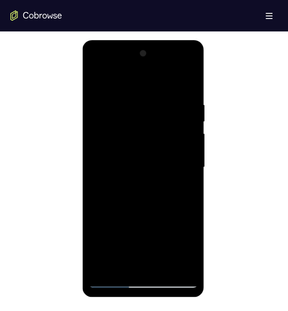
click at [135, 182] on div at bounding box center [143, 167] width 109 height 241
click at [132, 160] on div at bounding box center [143, 167] width 109 height 241
click at [143, 103] on div at bounding box center [143, 167] width 109 height 241
click at [129, 161] on div at bounding box center [143, 167] width 109 height 241
click at [136, 180] on div at bounding box center [143, 167] width 109 height 241
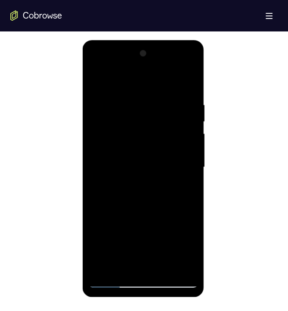
click at [119, 109] on div at bounding box center [143, 167] width 109 height 241
drag, startPoint x: 157, startPoint y: 214, endPoint x: 145, endPoint y: 111, distance: 103.7
click at [146, 114] on div at bounding box center [143, 167] width 109 height 241
drag, startPoint x: 161, startPoint y: 254, endPoint x: 157, endPoint y: 81, distance: 173.0
click at [157, 94] on div at bounding box center [143, 167] width 109 height 241
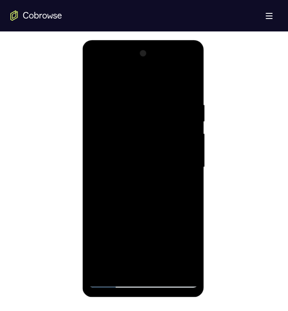
click at [111, 264] on div at bounding box center [143, 167] width 109 height 241
click at [188, 85] on div at bounding box center [143, 167] width 109 height 241
click at [143, 160] on div at bounding box center [143, 167] width 109 height 241
click at [143, 190] on div at bounding box center [143, 167] width 109 height 241
drag, startPoint x: 111, startPoint y: 50, endPoint x: 108, endPoint y: 116, distance: 66.0
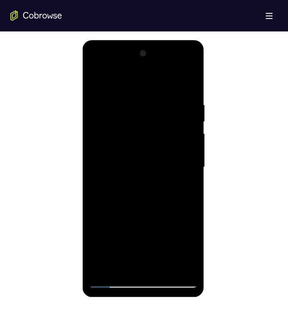
click at [108, 115] on div at bounding box center [143, 167] width 109 height 241
click at [143, 140] on div at bounding box center [143, 167] width 109 height 241
drag, startPoint x: 143, startPoint y: 233, endPoint x: 138, endPoint y: 138, distance: 95.5
click at [140, 150] on div at bounding box center [143, 167] width 109 height 241
click at [99, 65] on div at bounding box center [143, 167] width 109 height 241
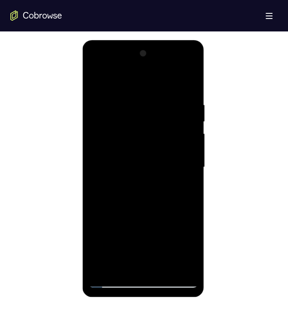
click at [100, 69] on div at bounding box center [143, 167] width 109 height 241
drag, startPoint x: 135, startPoint y: 247, endPoint x: 128, endPoint y: 114, distance: 133.4
click at [131, 138] on div at bounding box center [143, 167] width 109 height 241
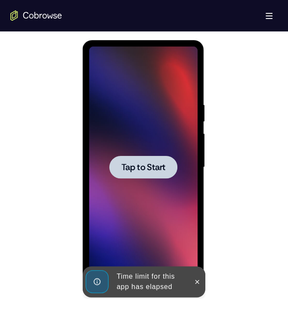
click at [151, 167] on span "Tap to Start" at bounding box center [144, 167] width 44 height 9
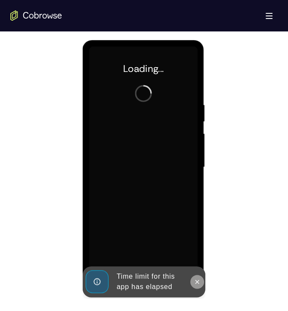
click at [198, 281] on icon at bounding box center [197, 282] width 7 height 7
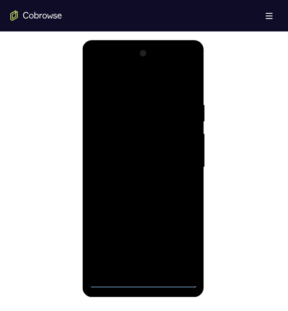
click at [145, 278] on div at bounding box center [143, 167] width 109 height 241
click at [145, 280] on div at bounding box center [143, 167] width 109 height 241
drag, startPoint x: 166, startPoint y: 214, endPoint x: 149, endPoint y: 50, distance: 165.2
click at [134, 40] on html "Online web based iOS Simulators and Android Emulators. Run iPhone, iPad, Mobile…" at bounding box center [144, 169] width 123 height 259
click at [101, 150] on div at bounding box center [143, 167] width 109 height 241
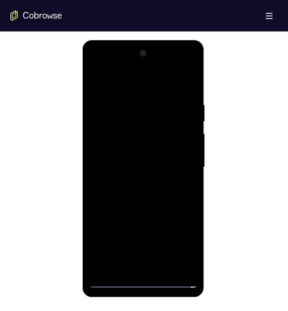
click at [148, 170] on div at bounding box center [143, 167] width 109 height 241
click at [153, 261] on div at bounding box center [143, 167] width 109 height 241
click at [154, 268] on div at bounding box center [143, 167] width 109 height 241
click at [178, 177] on div at bounding box center [143, 167] width 109 height 241
click at [155, 139] on div at bounding box center [143, 167] width 109 height 241
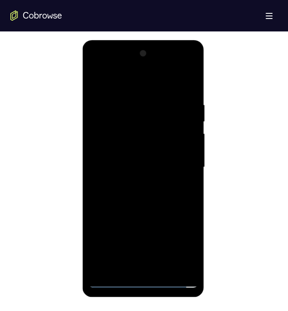
click at [152, 117] on div at bounding box center [143, 167] width 109 height 241
click at [155, 132] on div at bounding box center [143, 167] width 109 height 241
click at [180, 263] on div at bounding box center [143, 167] width 109 height 241
click at [187, 265] on div at bounding box center [143, 167] width 109 height 241
click at [181, 263] on div at bounding box center [143, 167] width 109 height 241
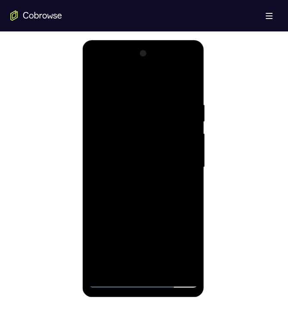
click at [187, 156] on div at bounding box center [143, 167] width 109 height 241
click at [135, 190] on div at bounding box center [143, 167] width 109 height 241
click at [112, 259] on div at bounding box center [143, 167] width 109 height 241
click at [104, 265] on div at bounding box center [143, 167] width 109 height 241
click at [143, 202] on div at bounding box center [143, 167] width 109 height 241
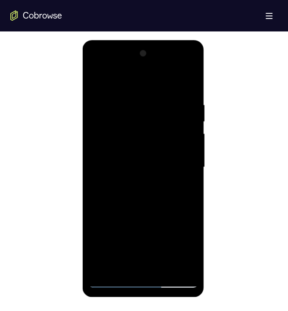
click at [178, 66] on div at bounding box center [143, 167] width 109 height 241
click at [97, 68] on div at bounding box center [143, 167] width 109 height 241
click at [128, 137] on div at bounding box center [143, 167] width 109 height 241
click at [156, 172] on div at bounding box center [143, 167] width 109 height 241
click at [117, 127] on div at bounding box center [143, 167] width 109 height 241
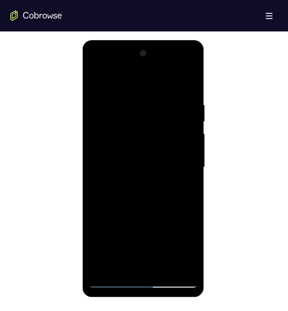
click at [189, 86] on div at bounding box center [143, 167] width 109 height 241
click at [144, 281] on div at bounding box center [143, 167] width 109 height 241
drag, startPoint x: 150, startPoint y: 109, endPoint x: 143, endPoint y: 75, distance: 34.4
click at [144, 80] on div at bounding box center [143, 167] width 109 height 241
click at [110, 154] on div at bounding box center [143, 167] width 109 height 241
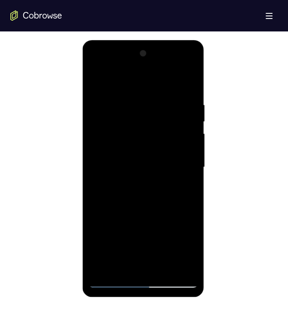
click at [100, 82] on div at bounding box center [143, 167] width 109 height 241
click at [93, 69] on div at bounding box center [143, 167] width 109 height 241
click at [95, 68] on div at bounding box center [143, 167] width 109 height 241
click at [97, 66] on div at bounding box center [143, 167] width 109 height 241
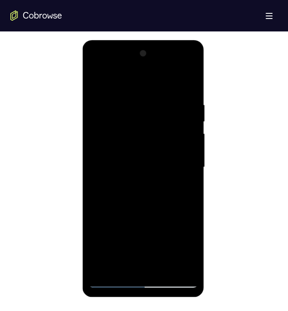
click at [128, 160] on div at bounding box center [143, 167] width 109 height 241
drag, startPoint x: 159, startPoint y: 182, endPoint x: 157, endPoint y: 147, distance: 34.1
click at [157, 150] on div at bounding box center [143, 167] width 109 height 241
click at [142, 280] on div at bounding box center [143, 167] width 109 height 241
drag, startPoint x: 136, startPoint y: 136, endPoint x: 135, endPoint y: 115, distance: 21.2
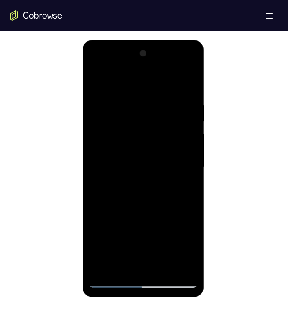
click at [132, 117] on div at bounding box center [143, 167] width 109 height 241
click at [150, 88] on div at bounding box center [143, 167] width 109 height 241
click at [142, 84] on div at bounding box center [143, 167] width 109 height 241
click at [182, 162] on div at bounding box center [143, 167] width 109 height 241
click at [183, 158] on div at bounding box center [143, 167] width 109 height 241
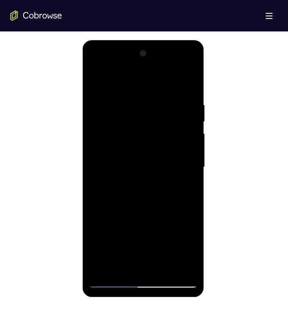
click at [181, 157] on div at bounding box center [143, 167] width 109 height 241
click at [182, 269] on div at bounding box center [143, 167] width 109 height 241
click at [94, 80] on div at bounding box center [143, 167] width 109 height 241
click at [103, 241] on div at bounding box center [143, 167] width 109 height 241
click at [132, 183] on div at bounding box center [143, 167] width 109 height 241
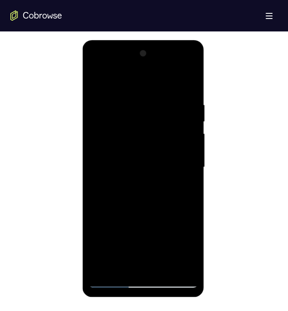
click at [134, 183] on div at bounding box center [143, 167] width 109 height 241
click at [129, 157] on div at bounding box center [143, 167] width 109 height 241
click at [140, 179] on div at bounding box center [143, 167] width 109 height 241
click at [125, 124] on div at bounding box center [143, 167] width 109 height 241
drag, startPoint x: 156, startPoint y: 142, endPoint x: 289, endPoint y: 137, distance: 133.3
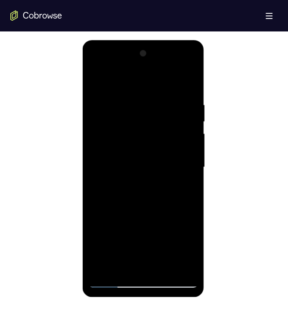
click at [156, 142] on div at bounding box center [143, 167] width 109 height 241
click at [145, 283] on div at bounding box center [143, 167] width 109 height 241
drag, startPoint x: 148, startPoint y: 192, endPoint x: 136, endPoint y: 108, distance: 84.9
click at [138, 130] on div at bounding box center [143, 167] width 109 height 241
click at [104, 157] on div at bounding box center [143, 167] width 109 height 241
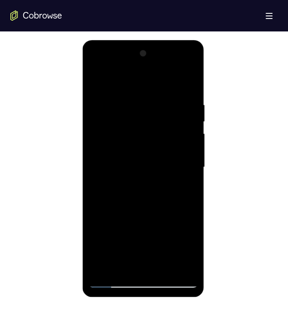
click at [96, 69] on div at bounding box center [143, 167] width 109 height 241
drag, startPoint x: 153, startPoint y: 113, endPoint x: 150, endPoint y: 165, distance: 52.2
click at [152, 165] on div at bounding box center [143, 167] width 109 height 241
drag, startPoint x: 126, startPoint y: 97, endPoint x: 126, endPoint y: 147, distance: 49.2
click at [126, 150] on div at bounding box center [143, 167] width 109 height 241
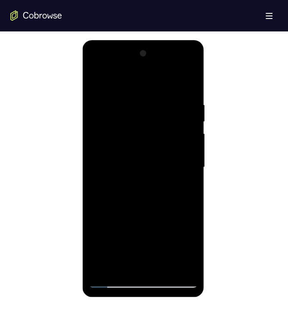
click at [133, 116] on div at bounding box center [143, 167] width 109 height 241
click at [160, 172] on div at bounding box center [143, 167] width 109 height 241
click at [96, 78] on div at bounding box center [143, 167] width 109 height 241
click at [189, 93] on div at bounding box center [143, 167] width 109 height 241
click at [93, 68] on div at bounding box center [143, 167] width 109 height 241
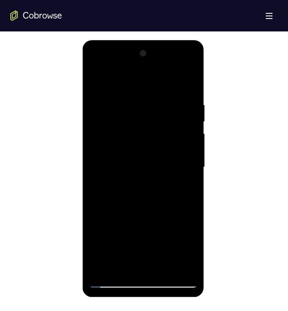
click at [98, 66] on div at bounding box center [143, 167] width 109 height 241
click at [95, 66] on div at bounding box center [143, 167] width 109 height 241
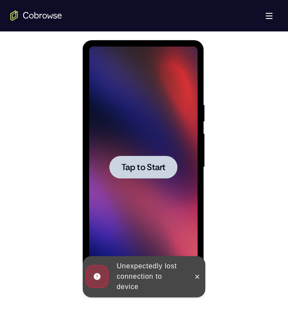
click at [138, 168] on span "Tap to Start" at bounding box center [144, 167] width 44 height 9
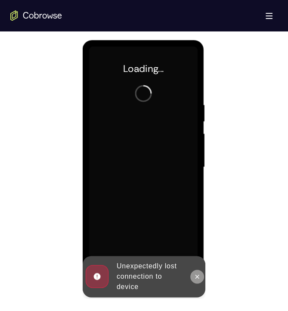
click at [195, 273] on icon at bounding box center [197, 276] width 7 height 7
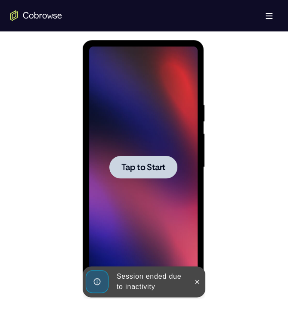
click at [150, 168] on span "Tap to Start" at bounding box center [144, 167] width 44 height 9
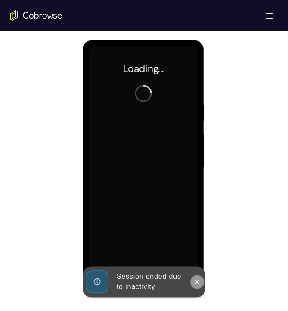
click at [197, 284] on icon at bounding box center [197, 282] width 7 height 7
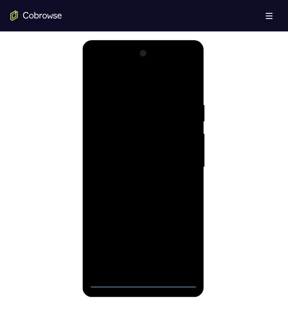
click at [141, 286] on div at bounding box center [143, 167] width 109 height 241
drag, startPoint x: 124, startPoint y: 109, endPoint x: 117, endPoint y: 64, distance: 45.4
click at [116, 59] on div at bounding box center [143, 167] width 109 height 241
click at [105, 159] on div at bounding box center [143, 167] width 109 height 241
click at [131, 175] on div at bounding box center [143, 167] width 109 height 241
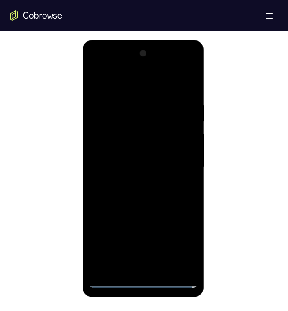
click at [148, 177] on div at bounding box center [143, 167] width 109 height 241
click at [147, 264] on div at bounding box center [143, 167] width 109 height 241
click at [137, 138] on div at bounding box center [143, 167] width 109 height 241
click at [141, 114] on div at bounding box center [143, 167] width 109 height 241
click at [143, 135] on div at bounding box center [143, 167] width 109 height 241
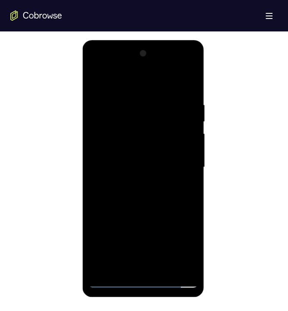
click at [174, 260] on div at bounding box center [143, 167] width 109 height 241
click at [182, 264] on div at bounding box center [143, 167] width 109 height 241
click at [172, 268] on div at bounding box center [143, 167] width 109 height 241
click at [177, 244] on div at bounding box center [143, 167] width 109 height 241
click at [138, 280] on div at bounding box center [143, 167] width 109 height 241
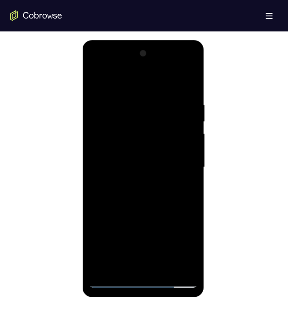
drag, startPoint x: 148, startPoint y: 211, endPoint x: 147, endPoint y: 142, distance: 69.0
click at [147, 161] on div at bounding box center [143, 167] width 109 height 241
click at [155, 101] on div at bounding box center [143, 167] width 109 height 241
click at [142, 80] on div at bounding box center [143, 167] width 109 height 241
click at [177, 160] on div at bounding box center [143, 167] width 109 height 241
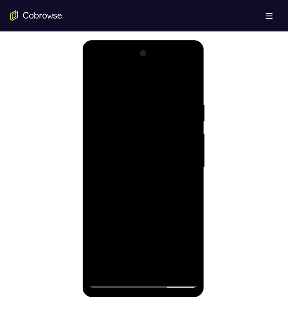
click at [135, 184] on div at bounding box center [143, 167] width 109 height 241
click at [121, 159] on div at bounding box center [143, 167] width 109 height 241
click at [142, 183] on div at bounding box center [143, 167] width 109 height 241
click at [147, 158] on div at bounding box center [143, 167] width 109 height 241
click at [114, 123] on div at bounding box center [143, 167] width 109 height 241
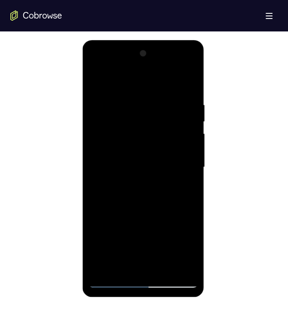
click at [153, 141] on div at bounding box center [143, 167] width 109 height 241
click at [154, 200] on div at bounding box center [143, 167] width 109 height 241
click at [97, 78] on div at bounding box center [143, 167] width 109 height 241
click at [138, 207] on div at bounding box center [143, 167] width 109 height 241
click at [124, 127] on div at bounding box center [143, 167] width 109 height 241
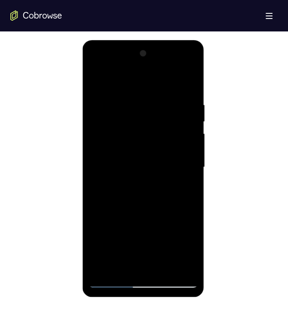
click at [125, 139] on div at bounding box center [143, 167] width 109 height 241
click at [164, 148] on div at bounding box center [143, 167] width 109 height 241
click at [185, 194] on div at bounding box center [143, 167] width 109 height 241
click at [160, 271] on div at bounding box center [143, 167] width 109 height 241
click at [133, 139] on div at bounding box center [143, 167] width 109 height 241
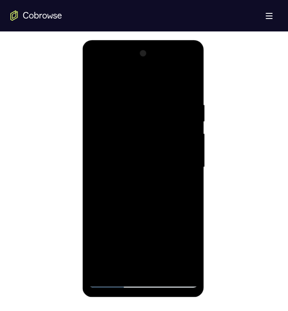
click at [128, 169] on div at bounding box center [143, 167] width 109 height 241
click at [135, 213] on div at bounding box center [143, 167] width 109 height 241
click at [147, 127] on div at bounding box center [143, 167] width 109 height 241
click at [143, 279] on div at bounding box center [143, 167] width 109 height 241
drag, startPoint x: 153, startPoint y: 204, endPoint x: 138, endPoint y: 101, distance: 103.7
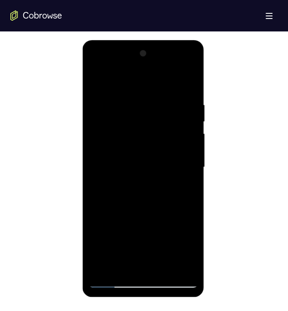
click at [138, 118] on div at bounding box center [143, 167] width 109 height 241
click at [108, 153] on div at bounding box center [143, 167] width 109 height 241
drag, startPoint x: 138, startPoint y: 221, endPoint x: 132, endPoint y: 122, distance: 98.9
click at [128, 119] on div at bounding box center [143, 167] width 109 height 241
click at [145, 285] on div at bounding box center [143, 167] width 109 height 241
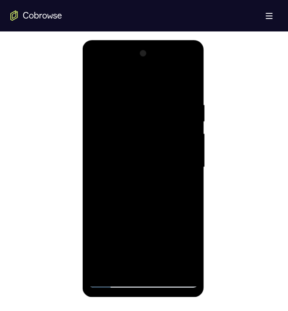
drag, startPoint x: 150, startPoint y: 193, endPoint x: 145, endPoint y: 114, distance: 78.6
click at [147, 118] on div at bounding box center [143, 167] width 109 height 241
click at [158, 92] on div at bounding box center [143, 167] width 109 height 241
click at [93, 65] on div at bounding box center [143, 167] width 109 height 241
drag, startPoint x: 107, startPoint y: 136, endPoint x: 116, endPoint y: 138, distance: 9.7
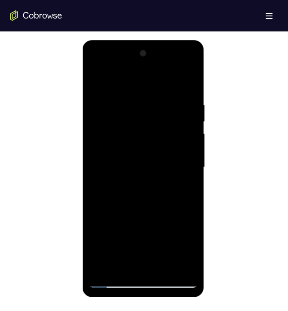
click at [109, 137] on div at bounding box center [143, 167] width 109 height 241
drag, startPoint x: 135, startPoint y: 183, endPoint x: 129, endPoint y: 183, distance: 5.2
click at [131, 183] on div at bounding box center [143, 167] width 109 height 241
click at [137, 183] on div at bounding box center [143, 167] width 109 height 241
click at [126, 163] on div at bounding box center [143, 167] width 109 height 241
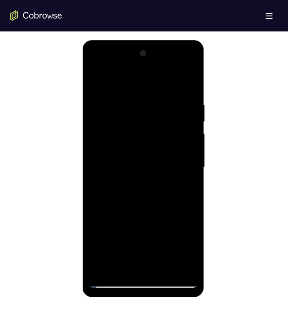
click at [109, 165] on div at bounding box center [143, 167] width 109 height 241
click at [161, 200] on div at bounding box center [143, 167] width 109 height 241
click at [192, 94] on div at bounding box center [143, 167] width 109 height 241
click at [106, 142] on div at bounding box center [143, 167] width 109 height 241
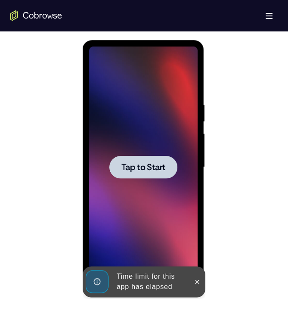
click at [164, 164] on span "Tap to Start" at bounding box center [144, 167] width 44 height 9
